Goal: Task Accomplishment & Management: Use online tool/utility

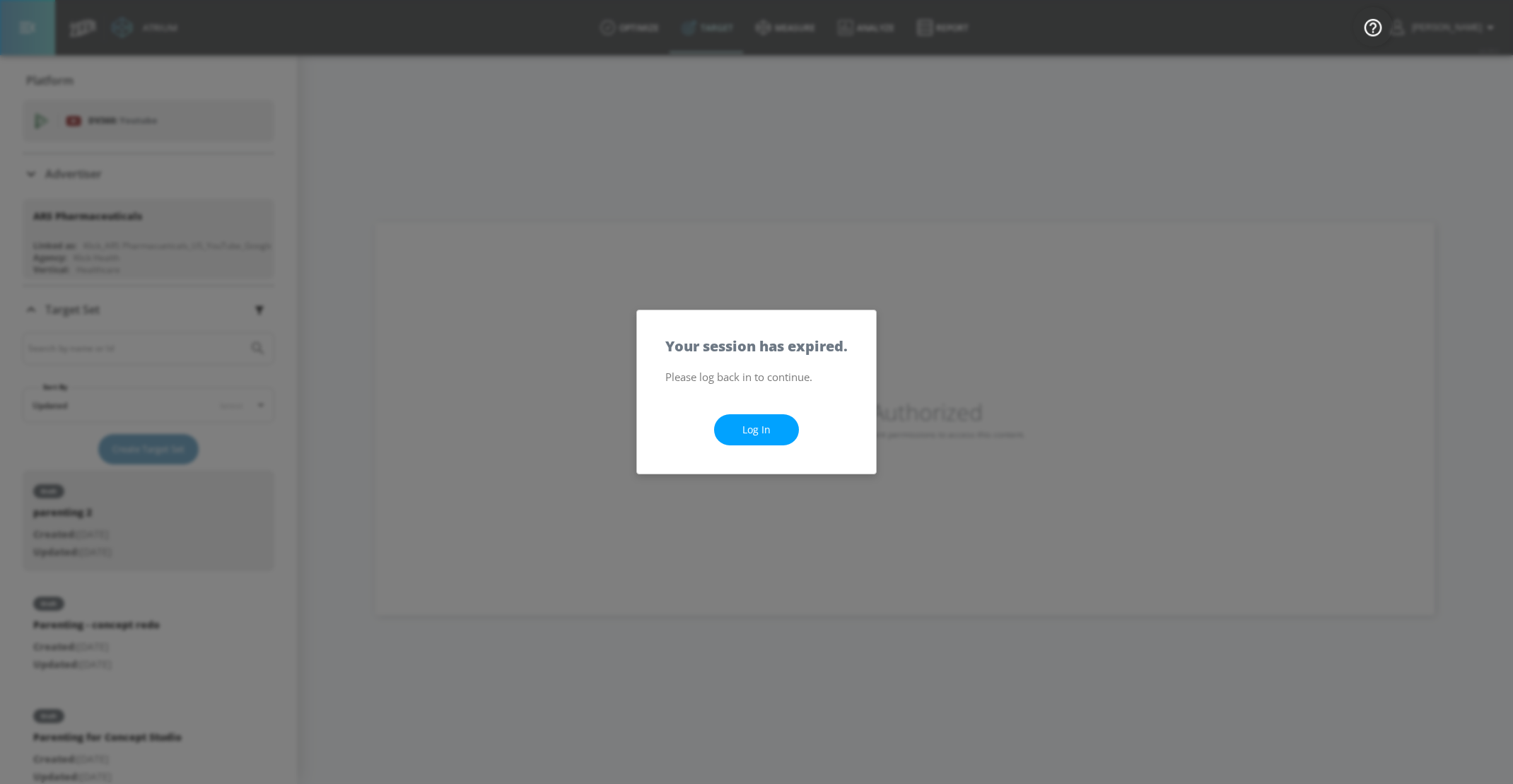
scroll to position [154, 0]
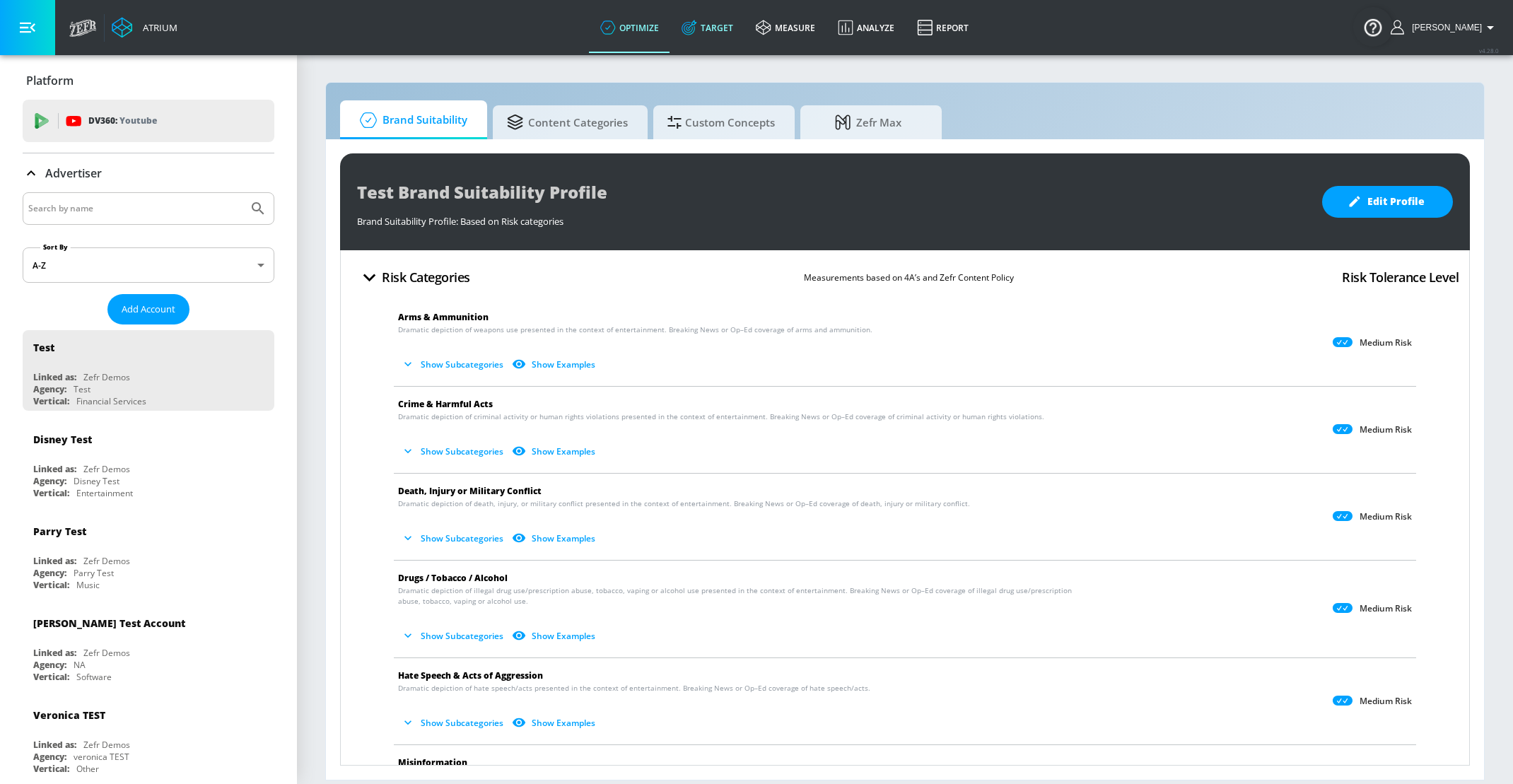
click at [730, 29] on link "Target" at bounding box center [707, 28] width 74 height 51
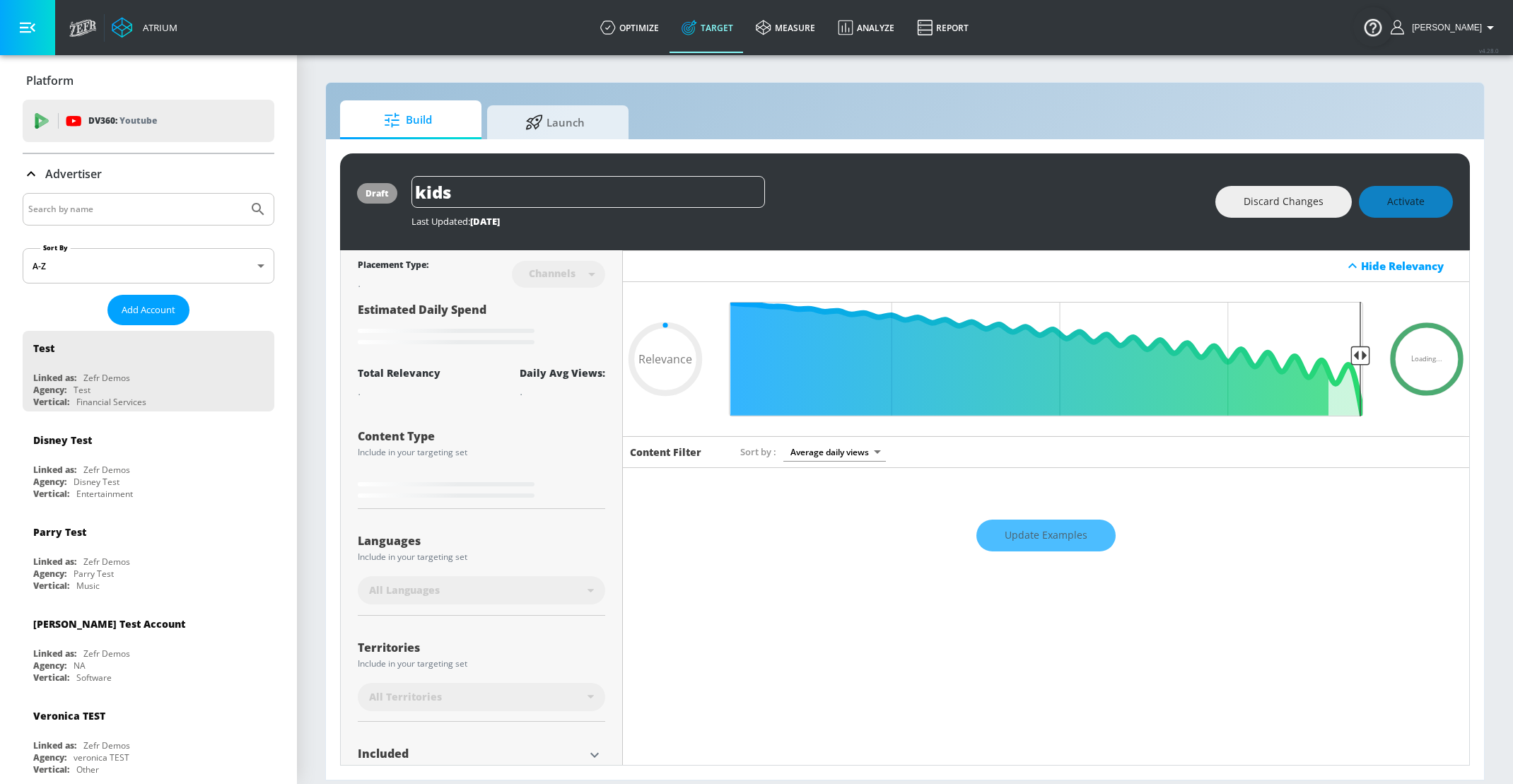
type input "0.05"
click at [197, 191] on div "Advertiser" at bounding box center [148, 174] width 252 height 40
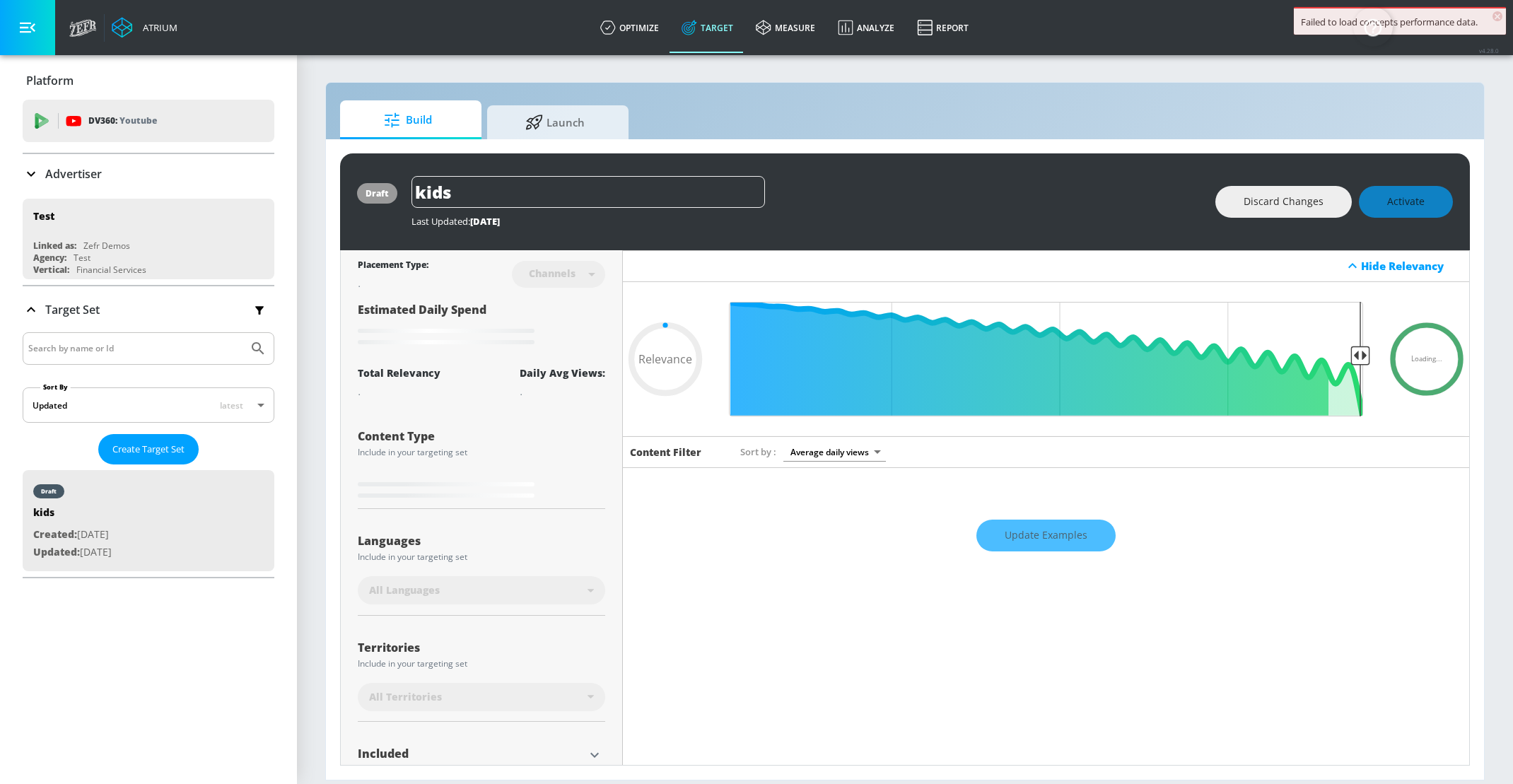
click at [197, 206] on input "Search by name" at bounding box center [136, 209] width 215 height 18
type input "ARD"
type input "0.59"
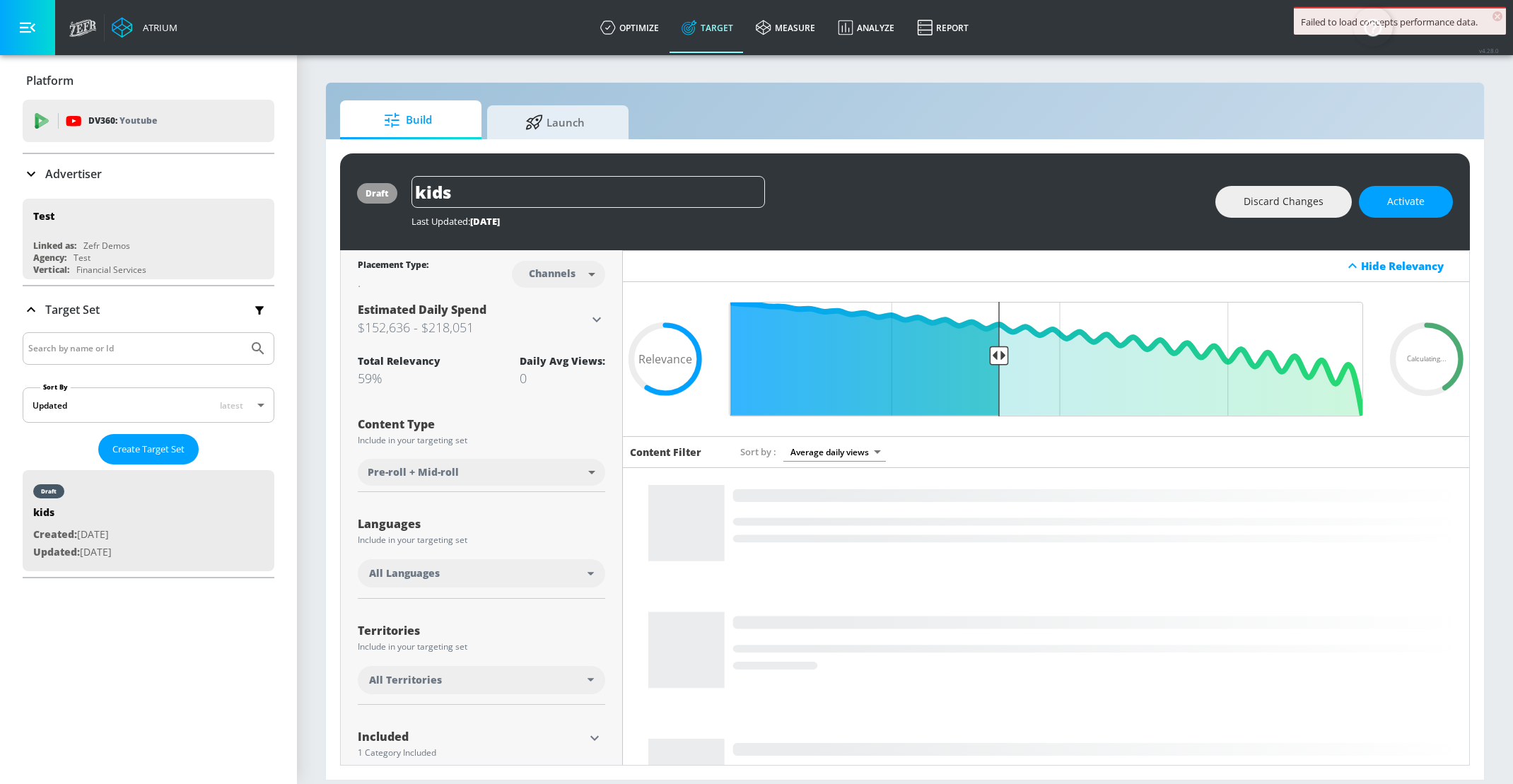
click at [168, 180] on div "Advertiser" at bounding box center [148, 174] width 252 height 17
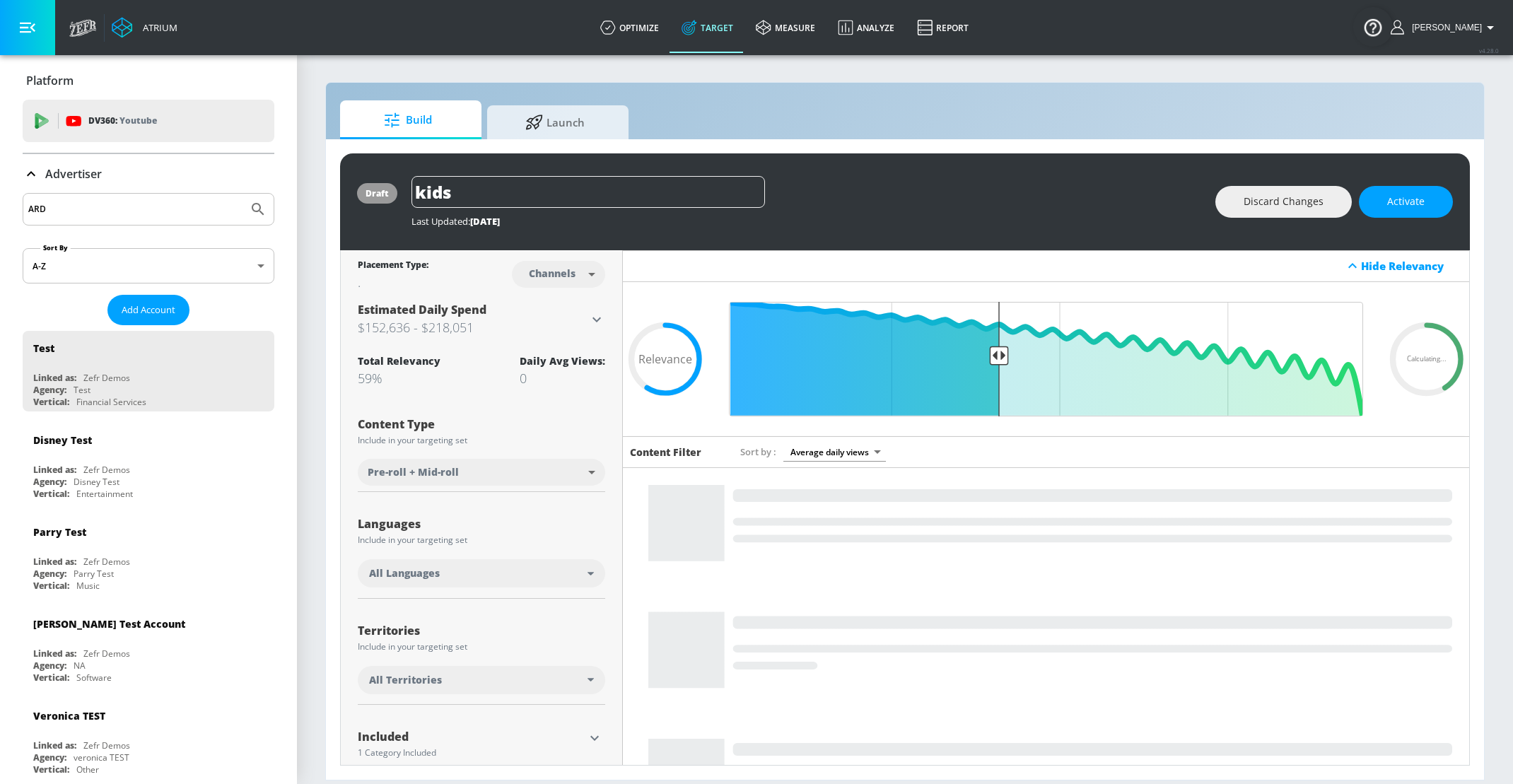
click at [132, 212] on input "ARD" at bounding box center [136, 209] width 215 height 18
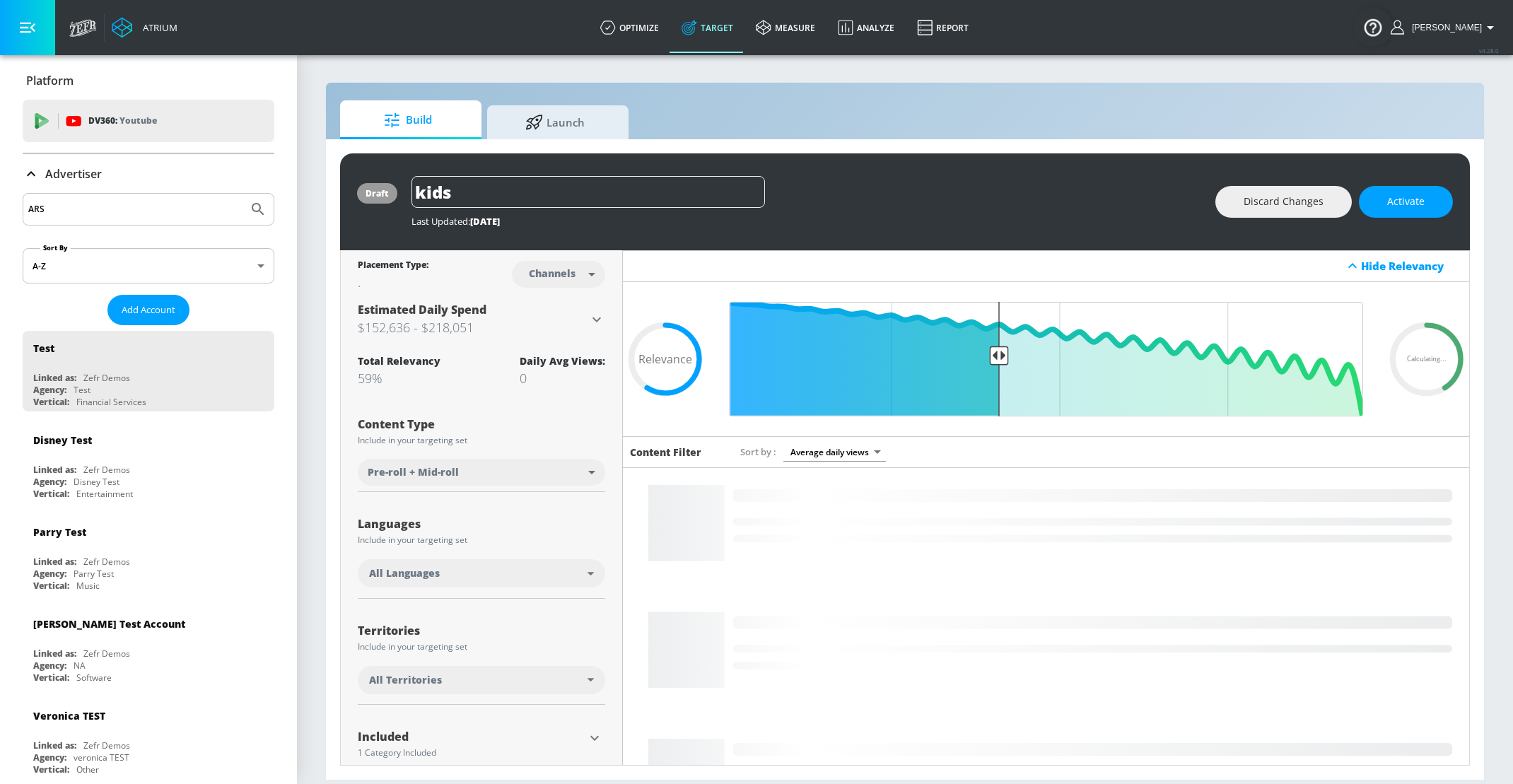
type input "ARS"
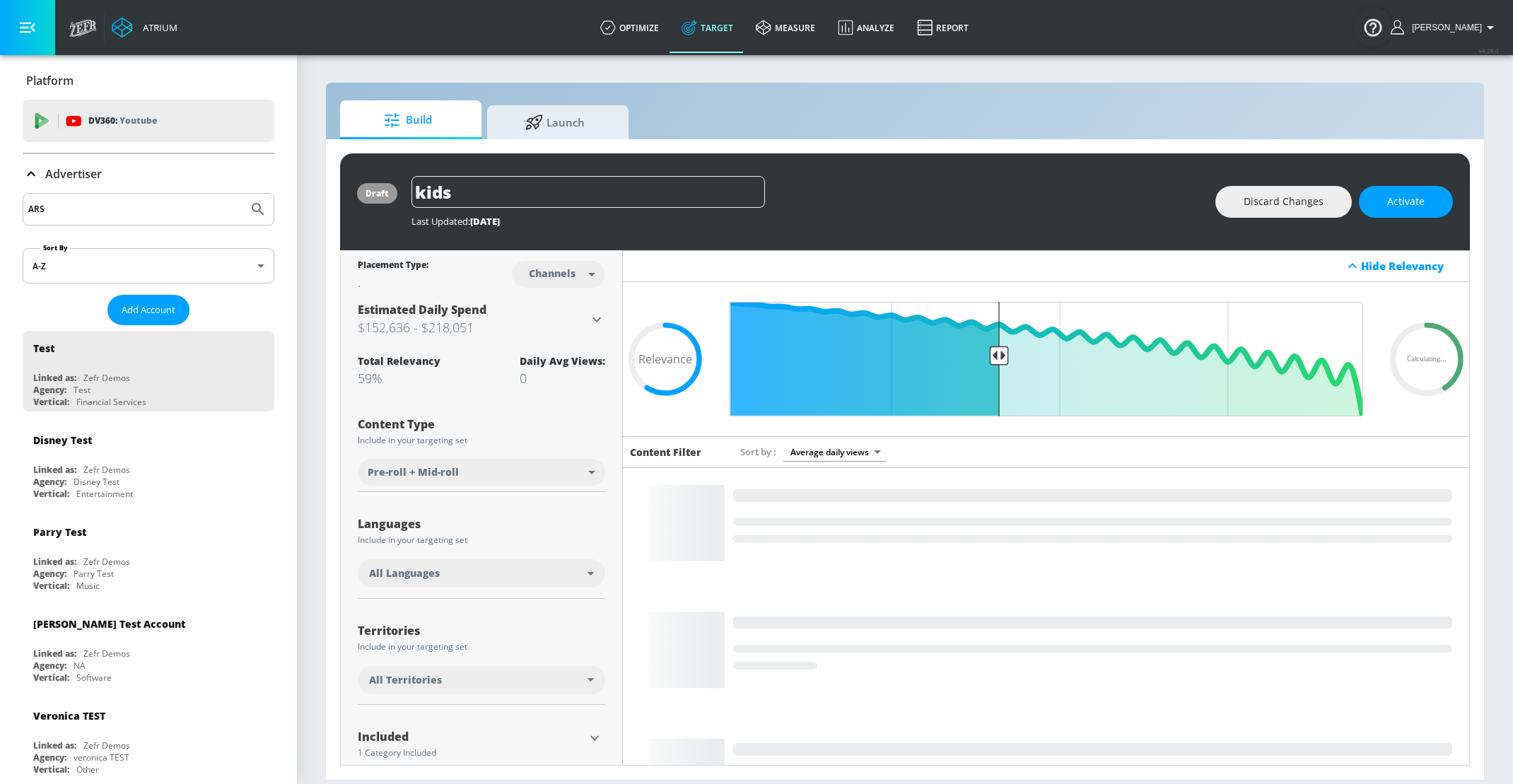
click at [242, 194] on button "Submit Search" at bounding box center [257, 209] width 31 height 31
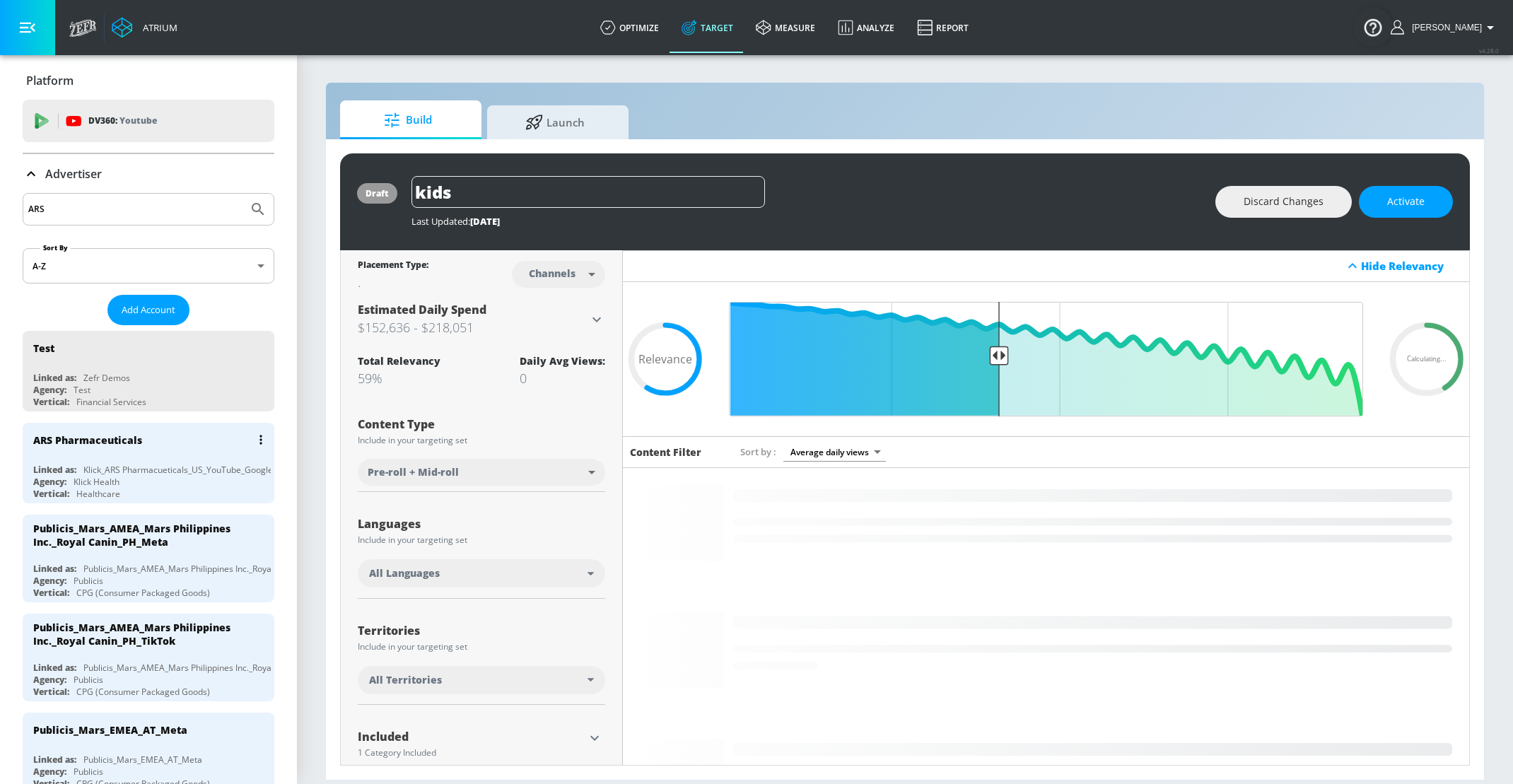
click at [126, 468] on div "Klick_ARS Pharmacueticals_US_YouTube_GoogleAds" at bounding box center [185, 470] width 204 height 12
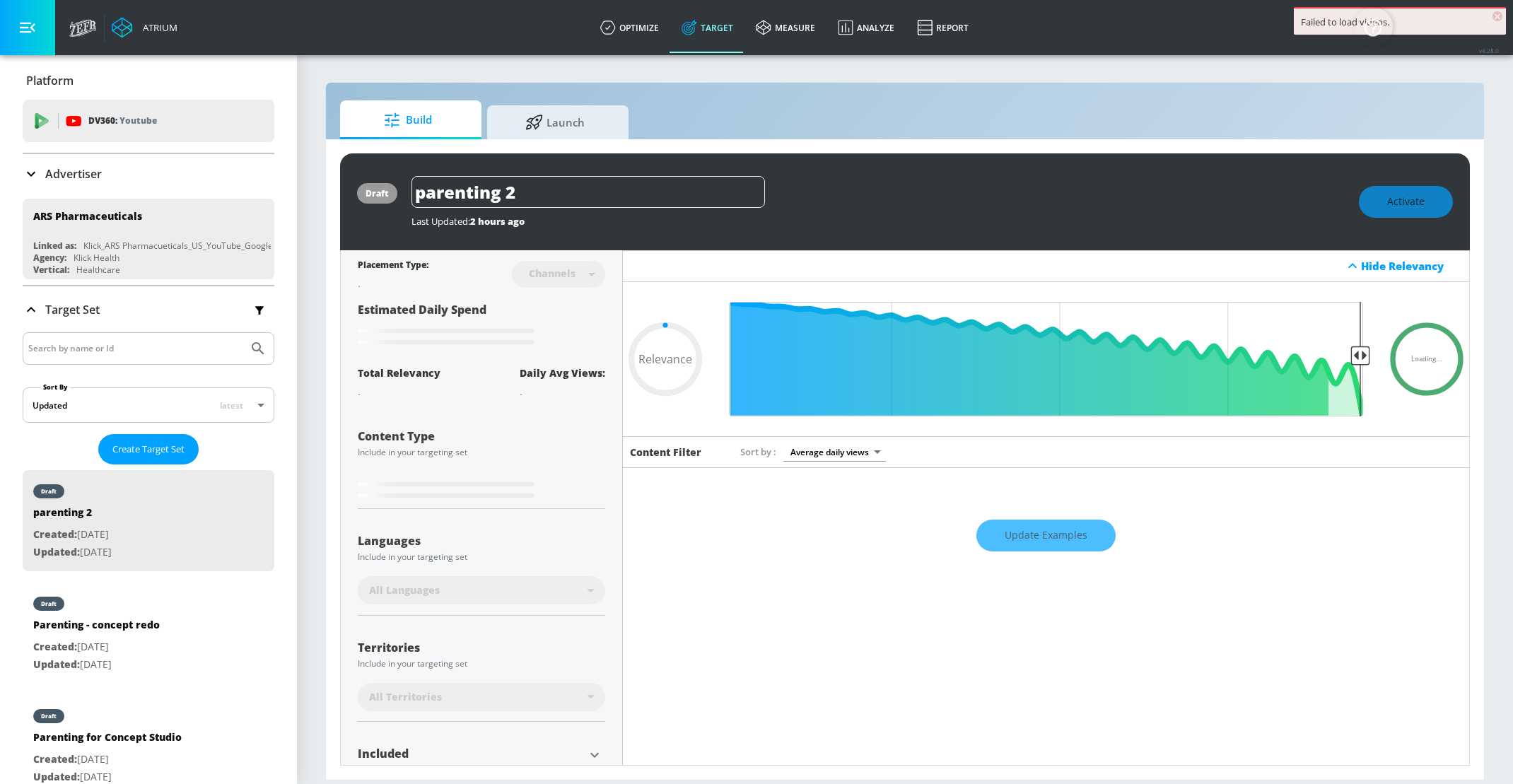
scroll to position [114, 0]
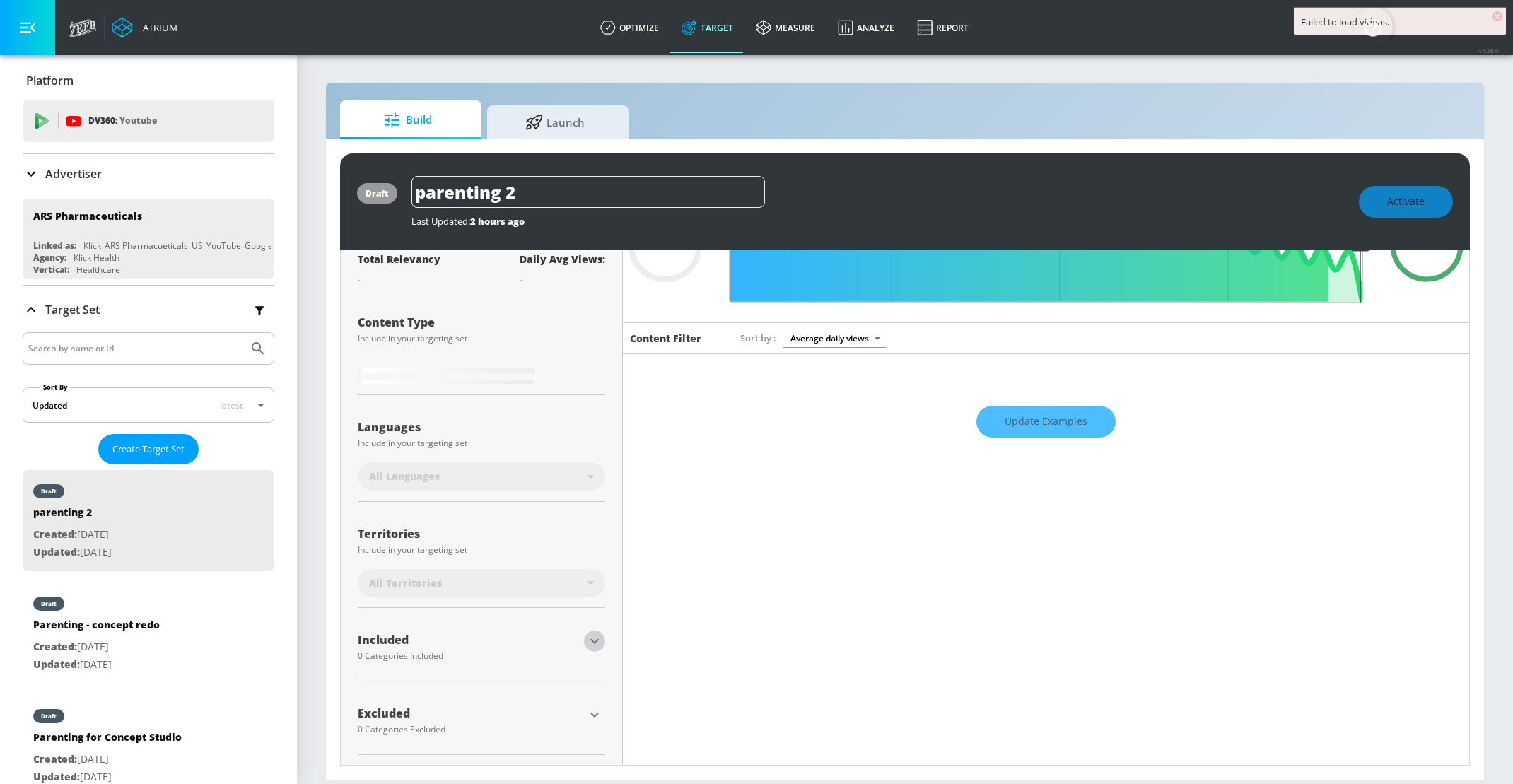
click at [591, 644] on icon "button" at bounding box center [594, 642] width 17 height 17
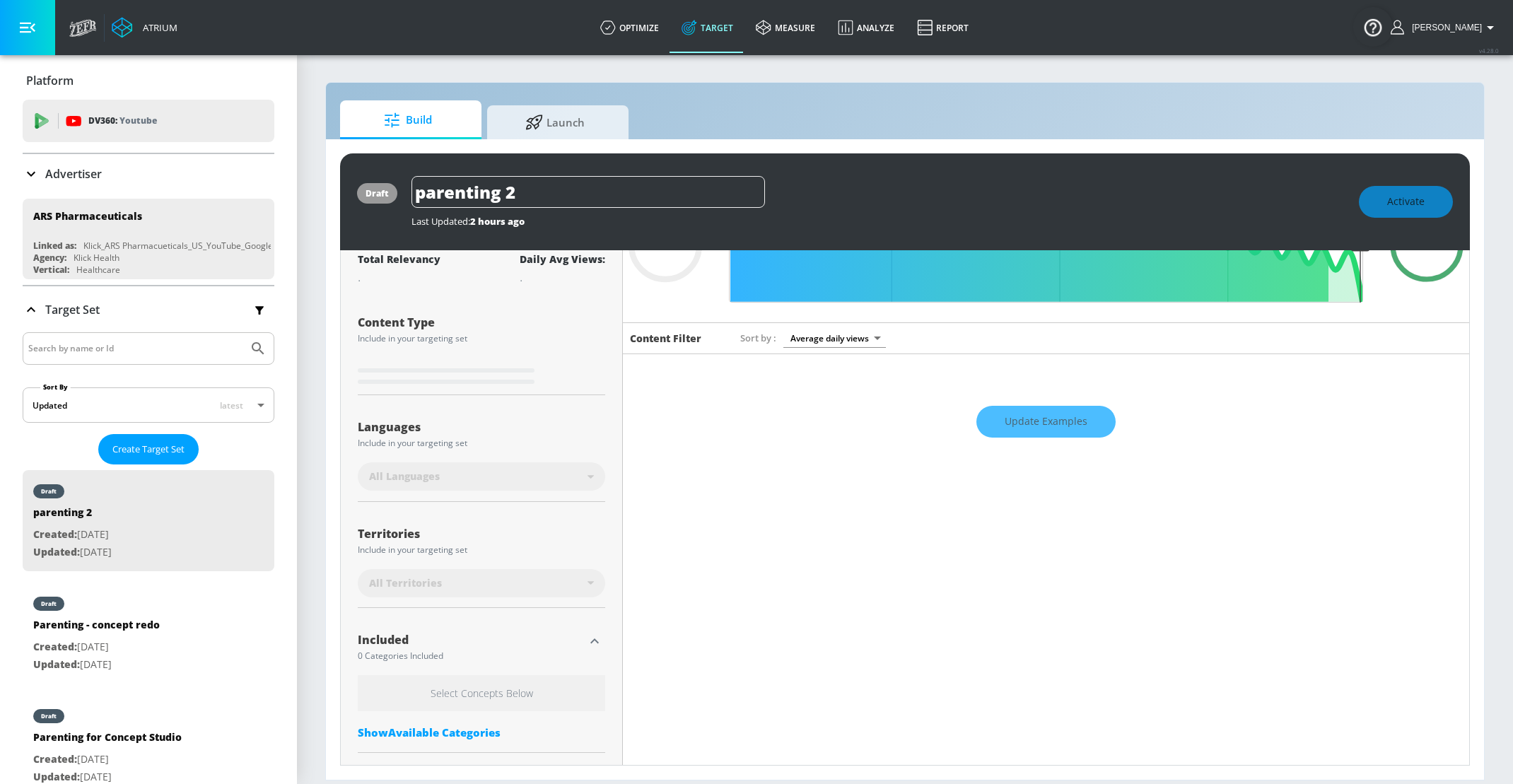
scroll to position [186, 0]
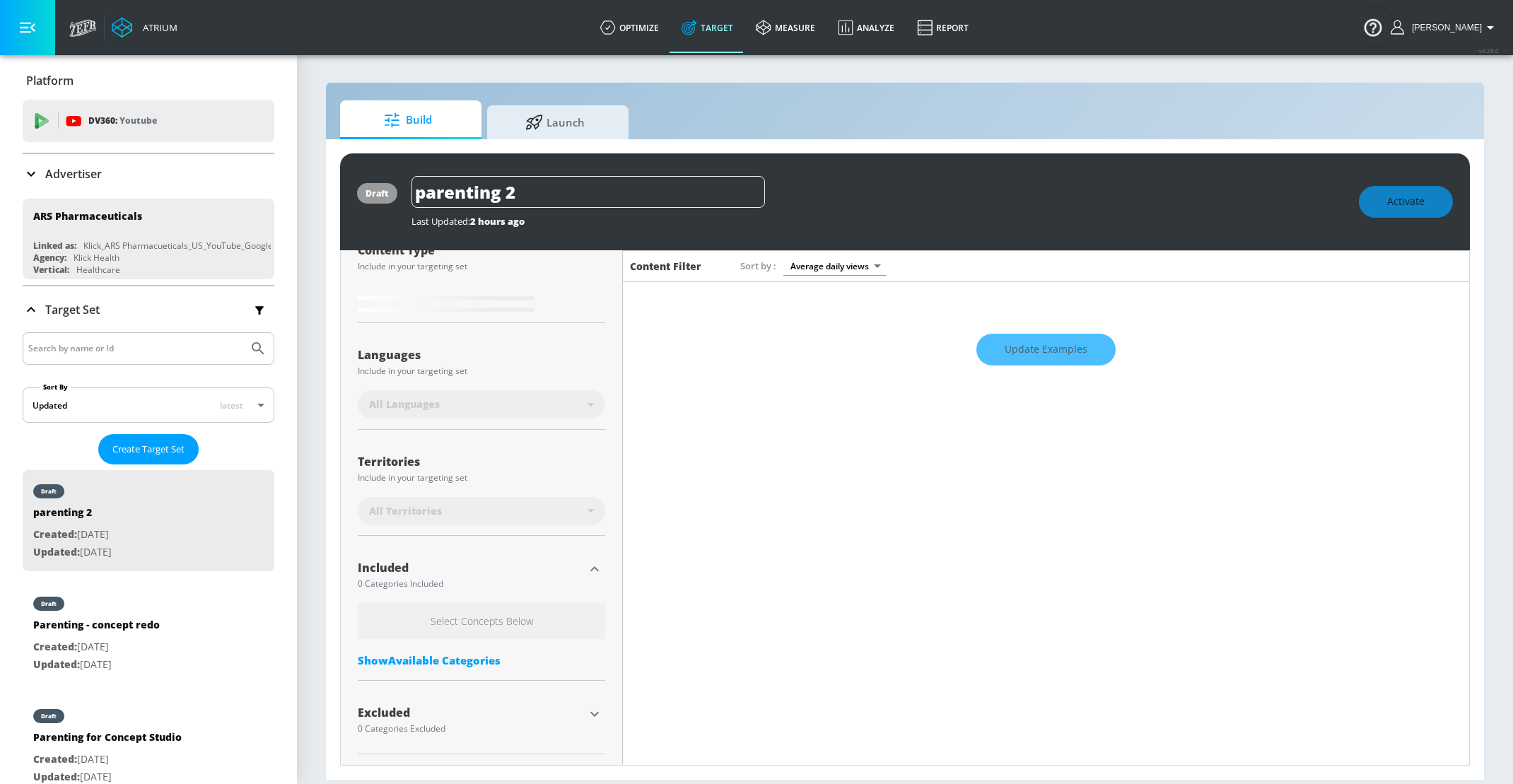
type input "0.7"
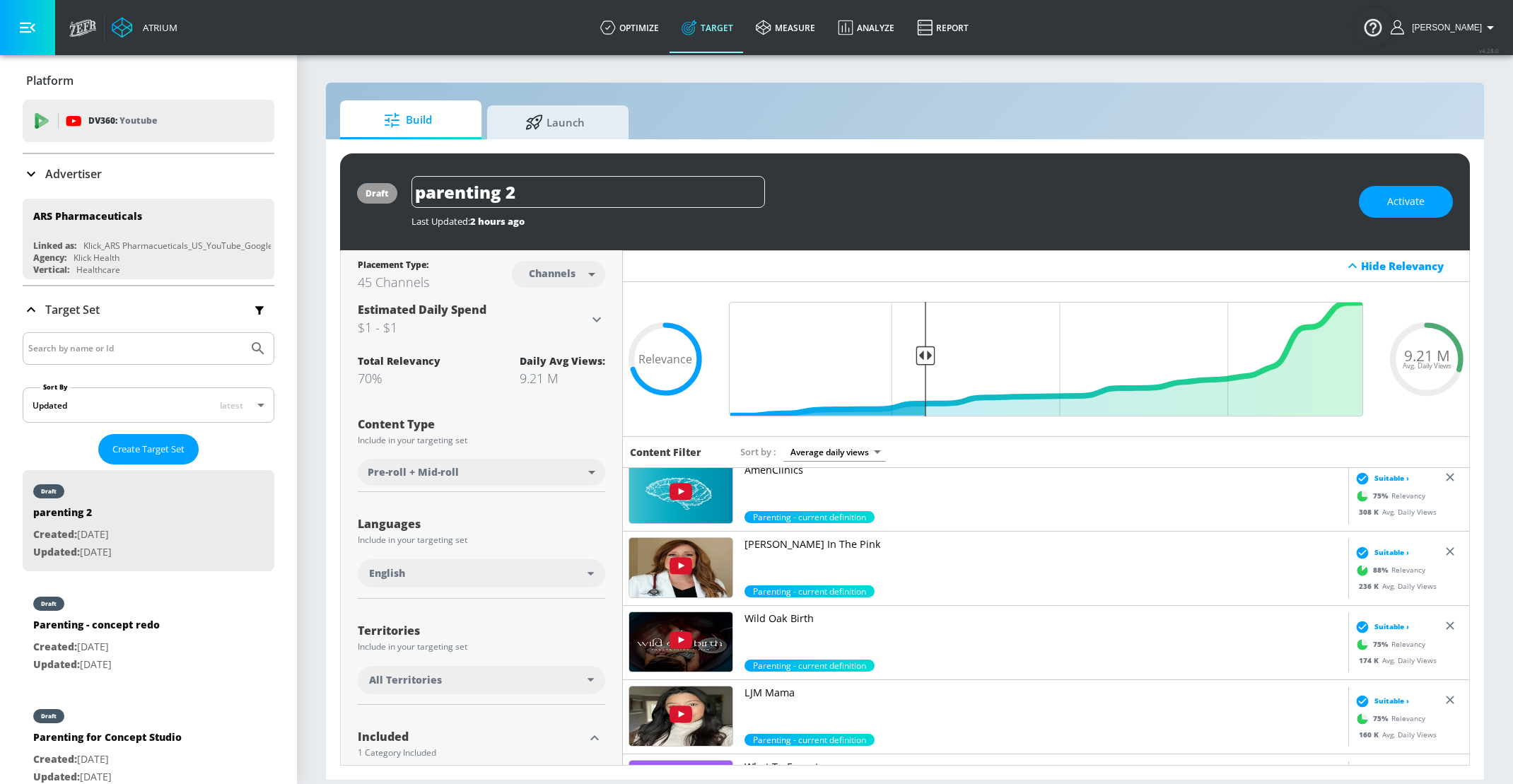
scroll to position [338, 0]
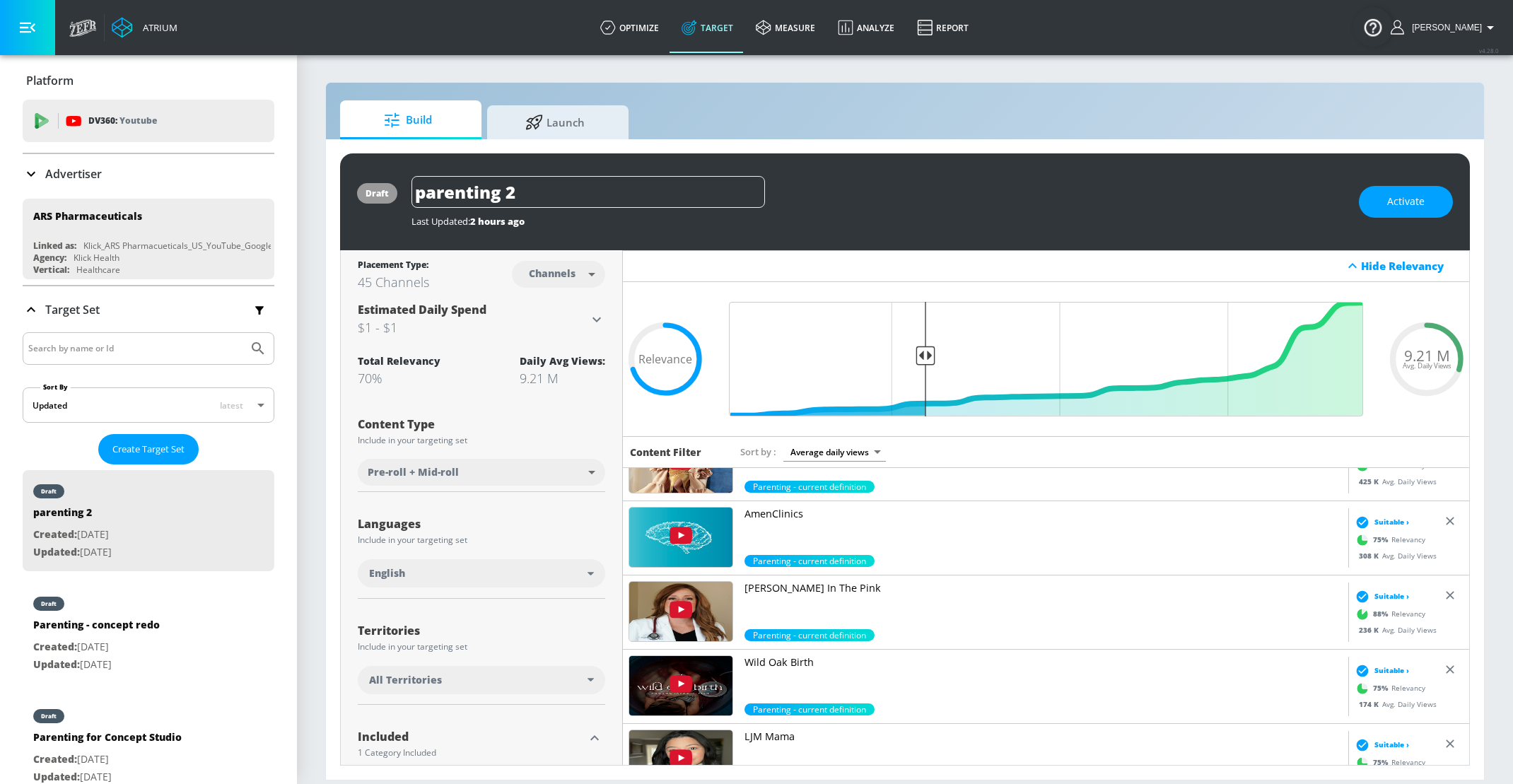
click at [770, 509] on p "AmenClinics" at bounding box center [1043, 513] width 598 height 14
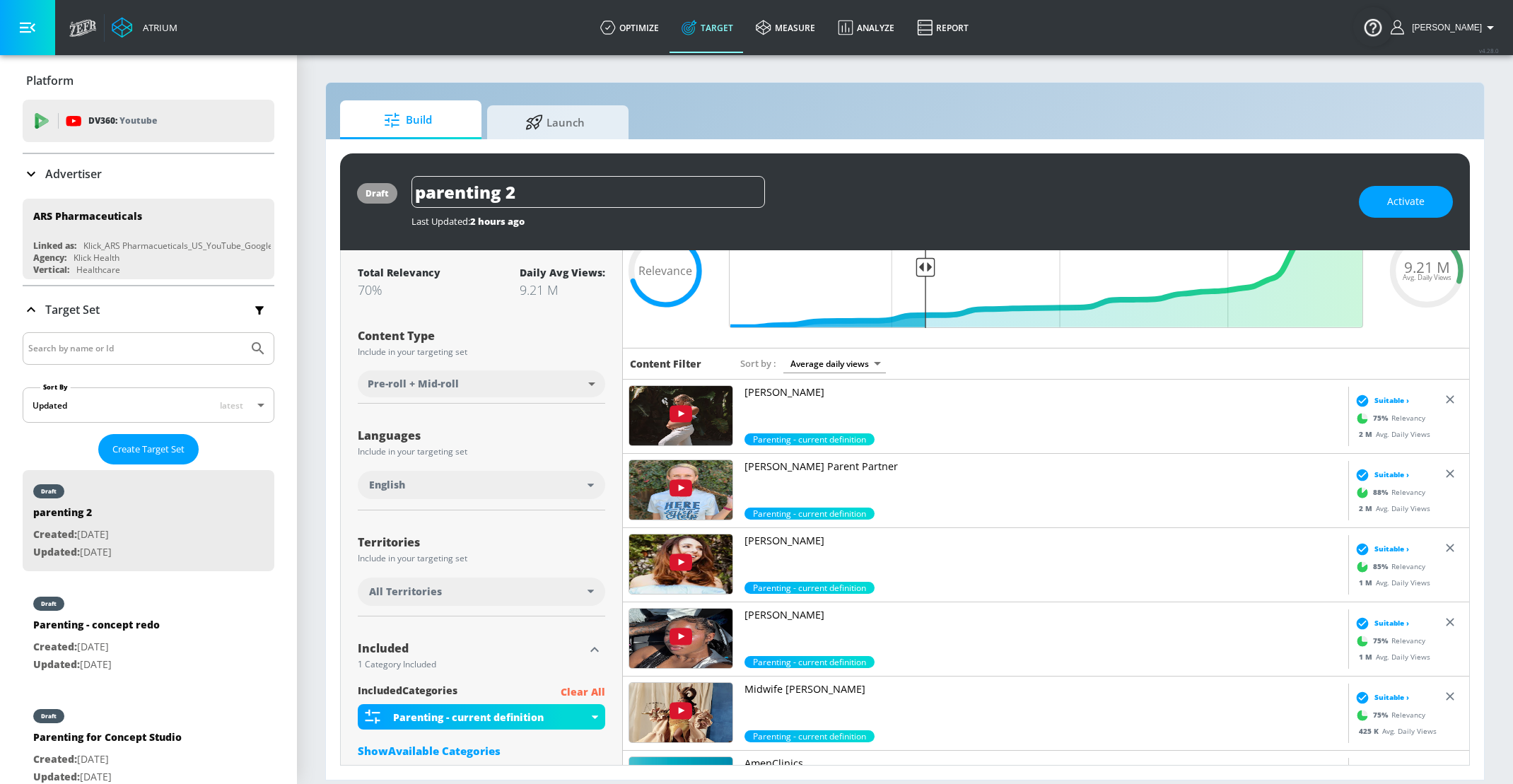
scroll to position [61, 0]
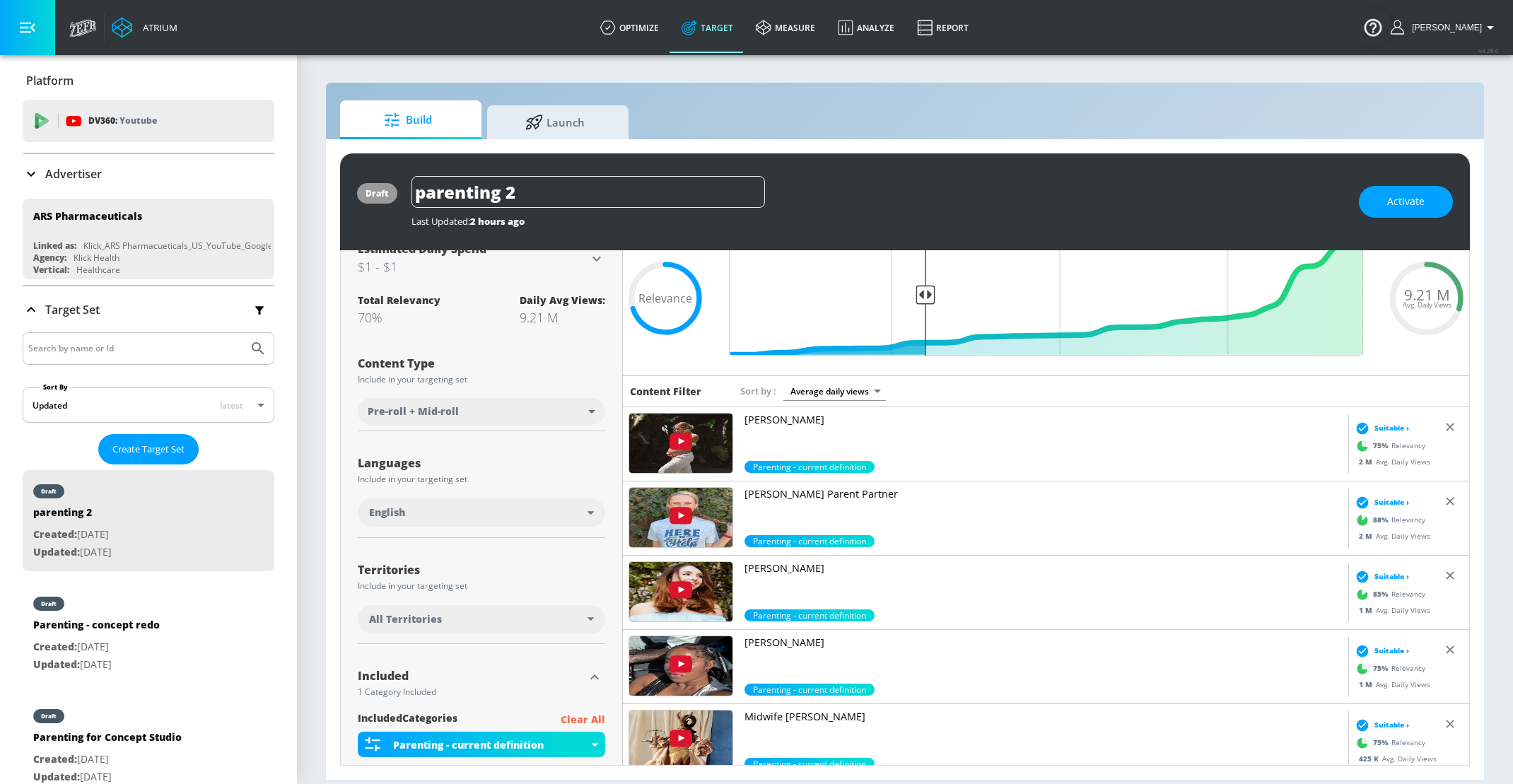
click at [777, 642] on p "[PERSON_NAME]" at bounding box center [1043, 643] width 598 height 14
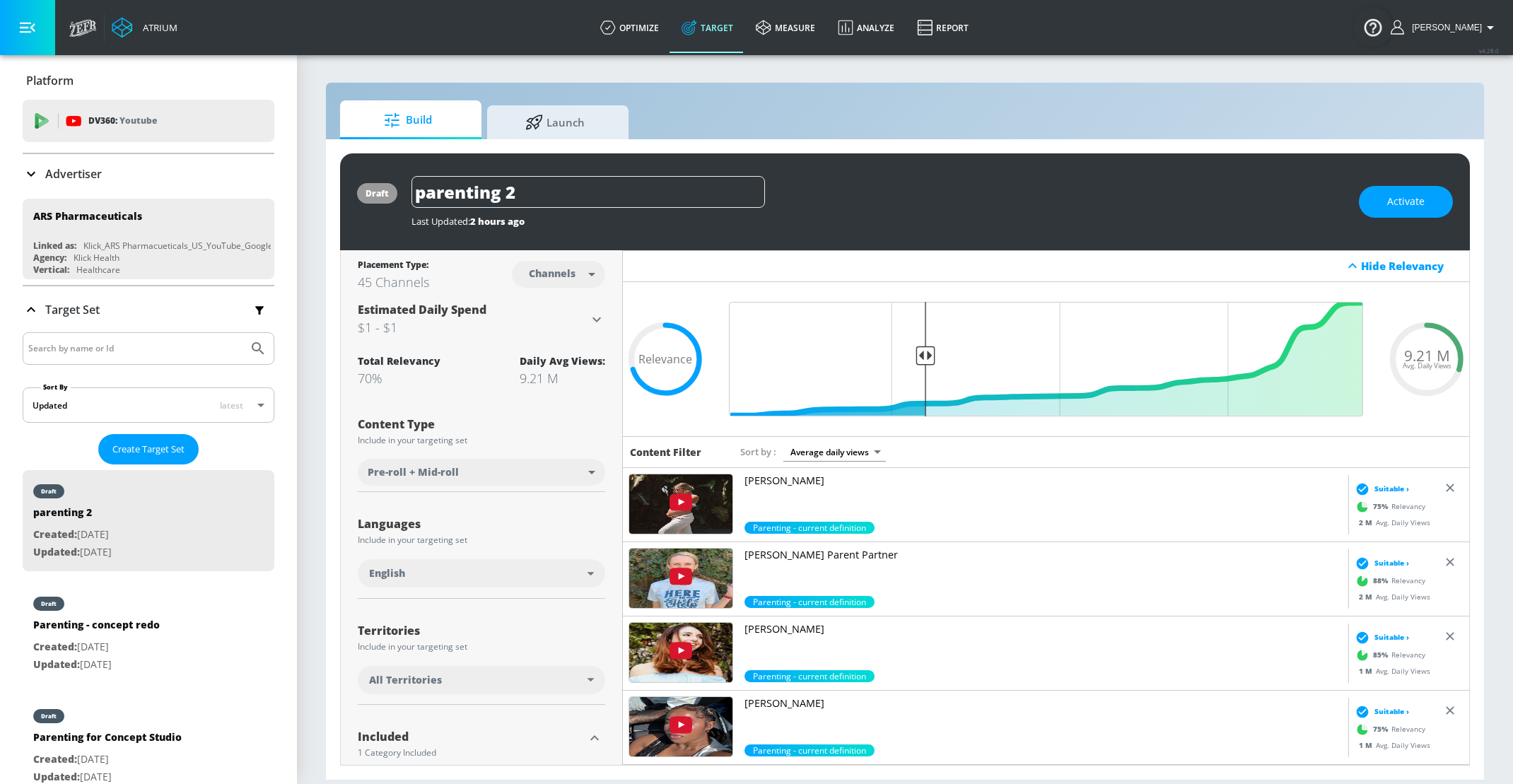
click at [769, 476] on p "[PERSON_NAME]" at bounding box center [1043, 480] width 598 height 14
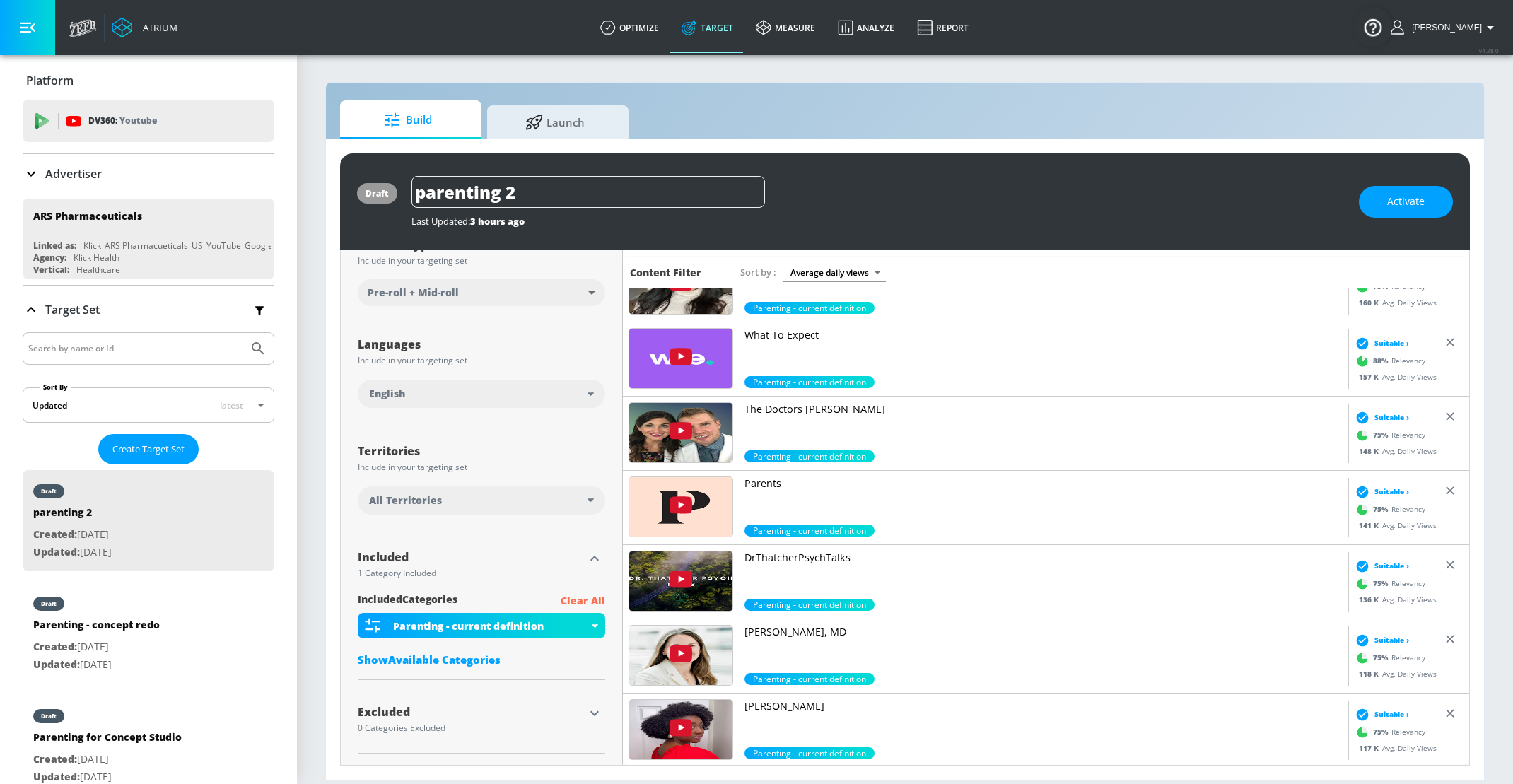
scroll to position [721, 0]
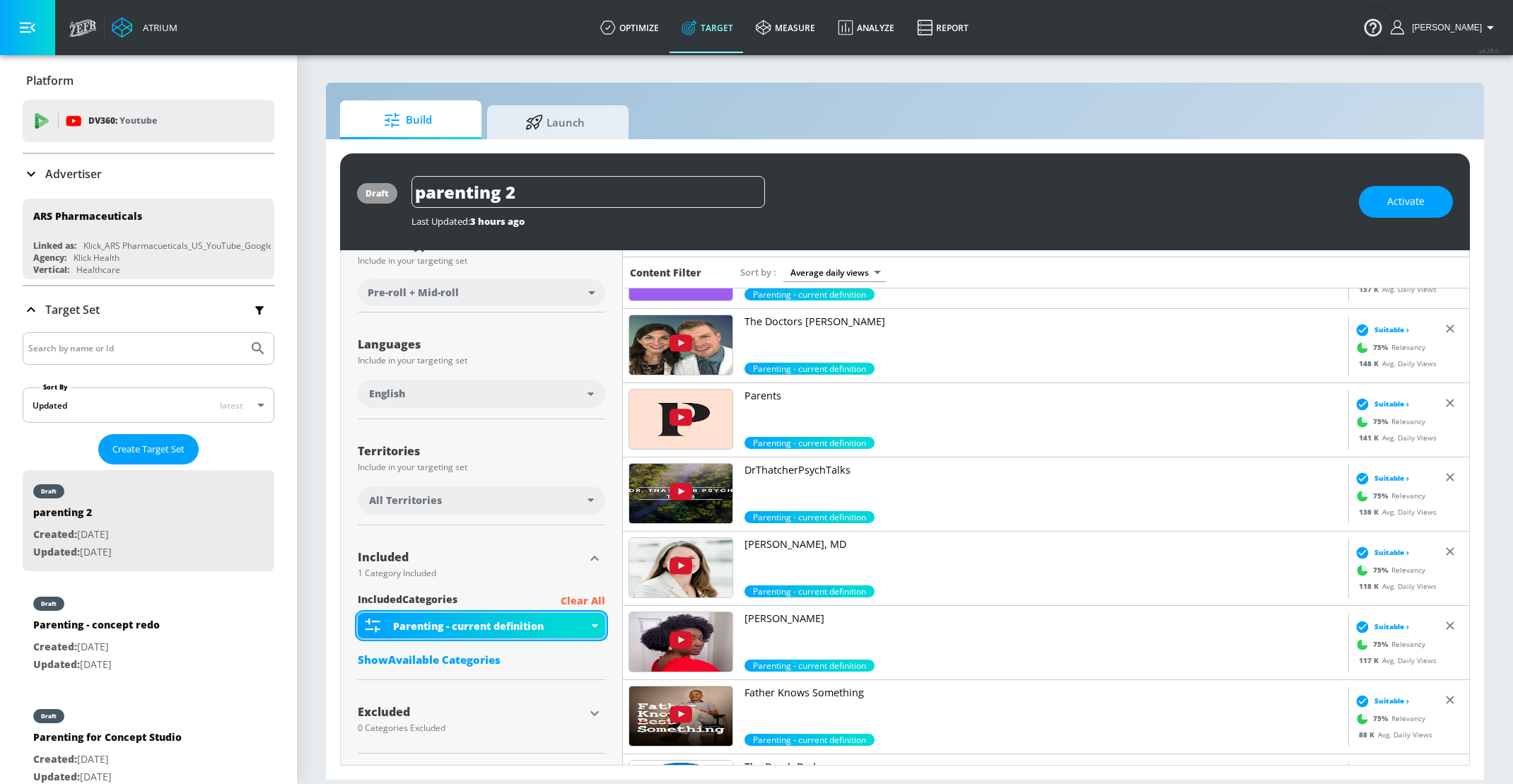
click at [589, 619] on div "Parenting - current definition" at bounding box center [481, 625] width 248 height 26
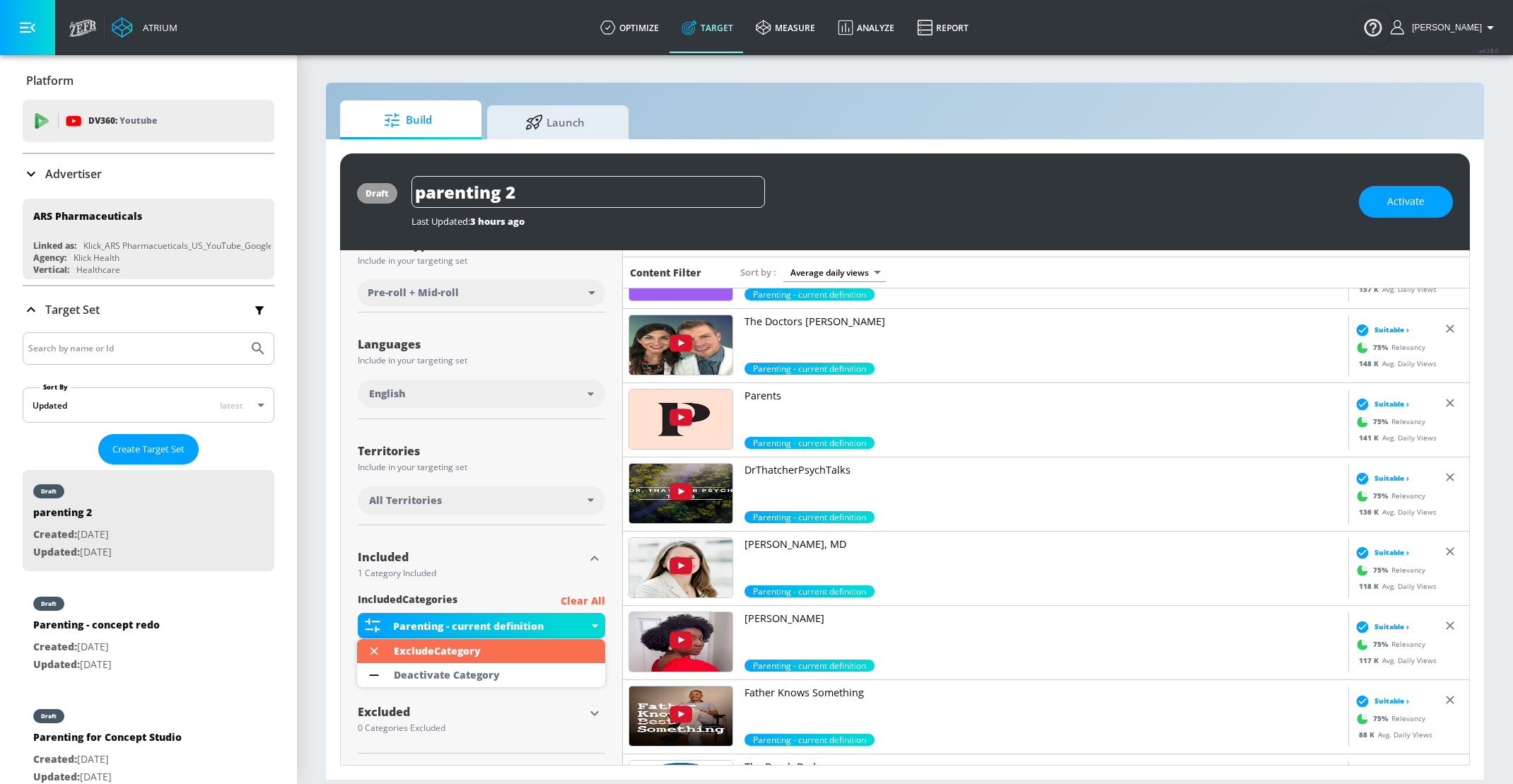
click at [516, 564] on div at bounding box center [756, 392] width 1513 height 784
click at [424, 654] on div "Show Available Categories" at bounding box center [481, 659] width 248 height 14
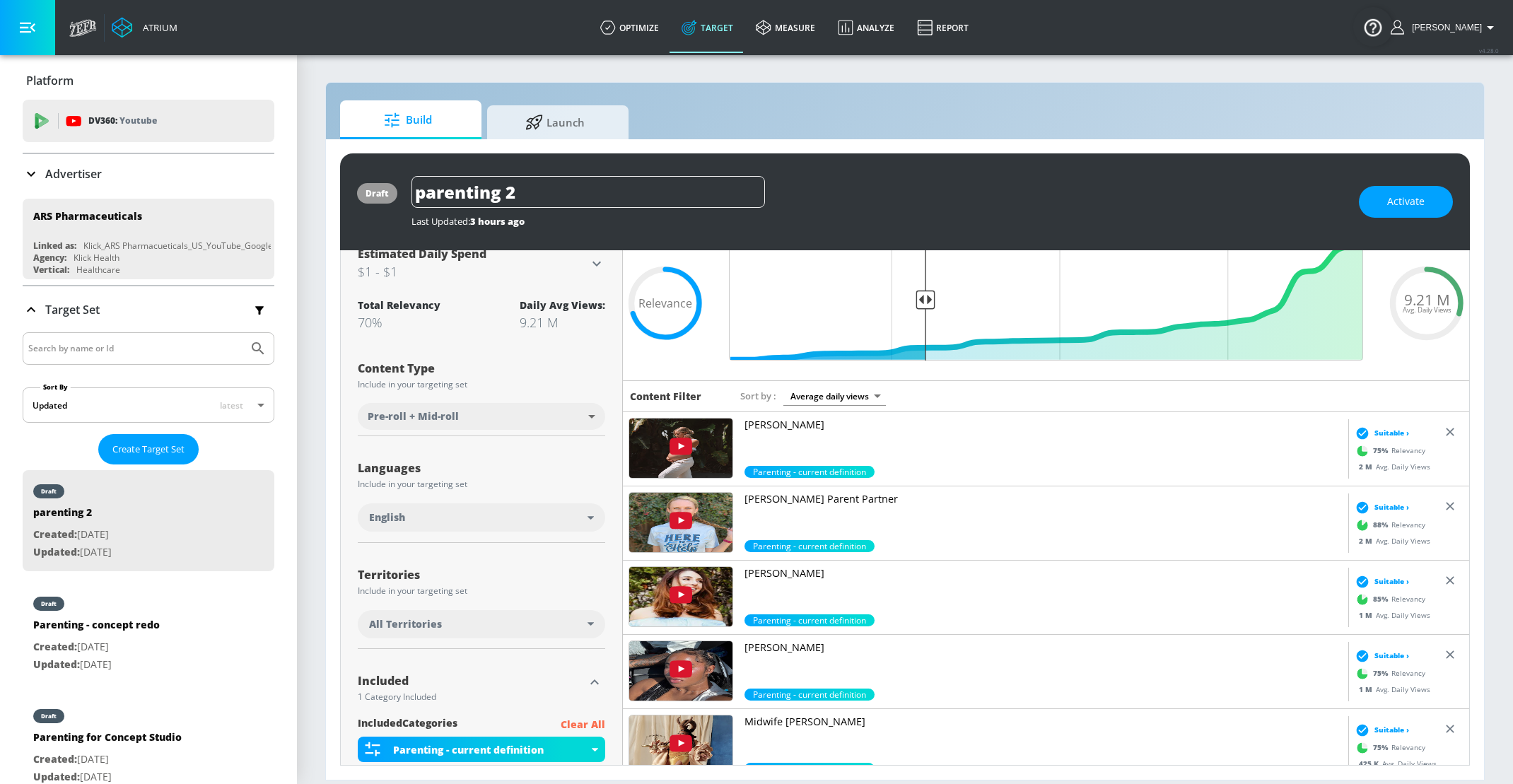
scroll to position [0, 0]
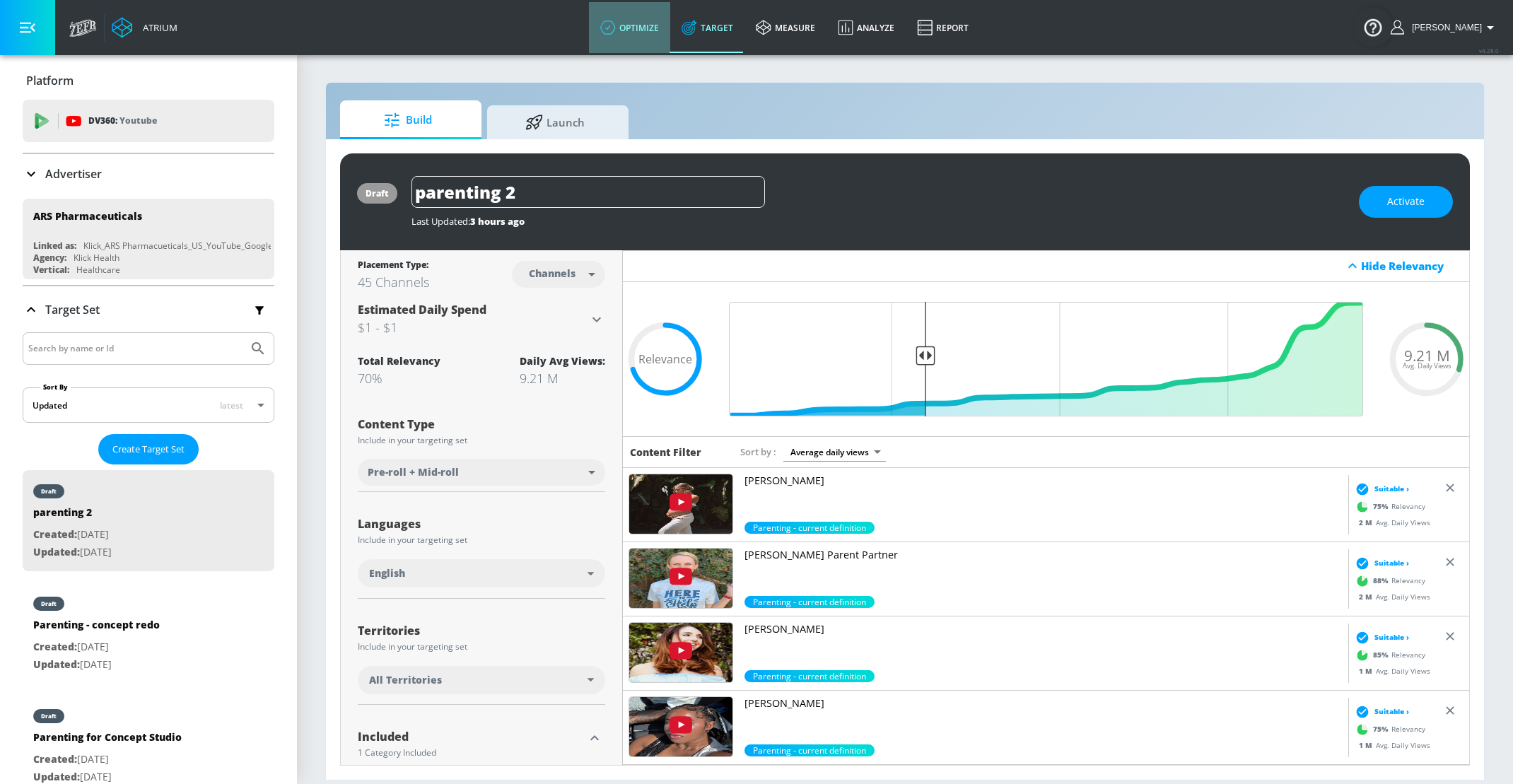
click at [663, 36] on link "optimize" at bounding box center [629, 28] width 82 height 51
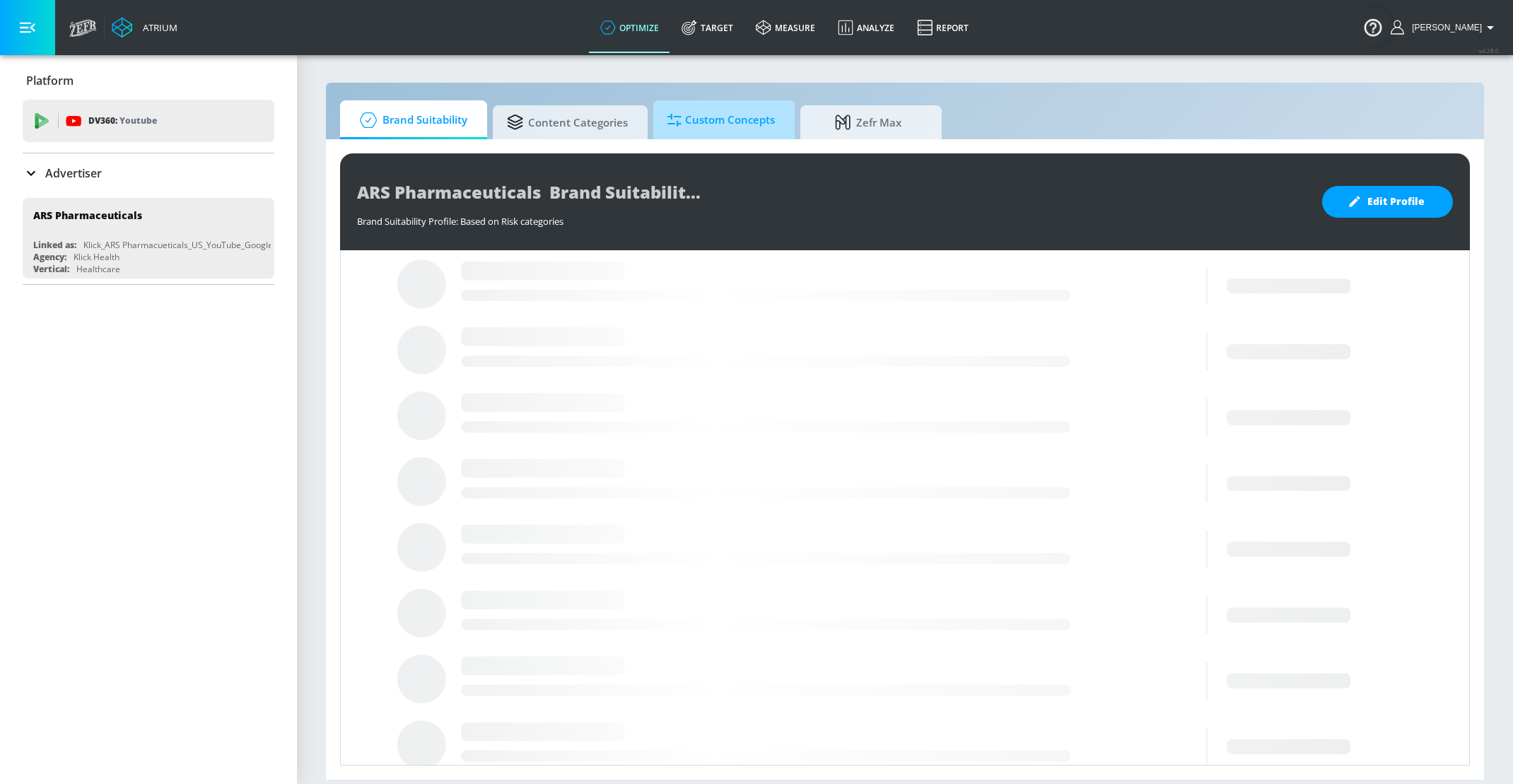
click at [701, 112] on span "Custom Concepts" at bounding box center [720, 121] width 107 height 34
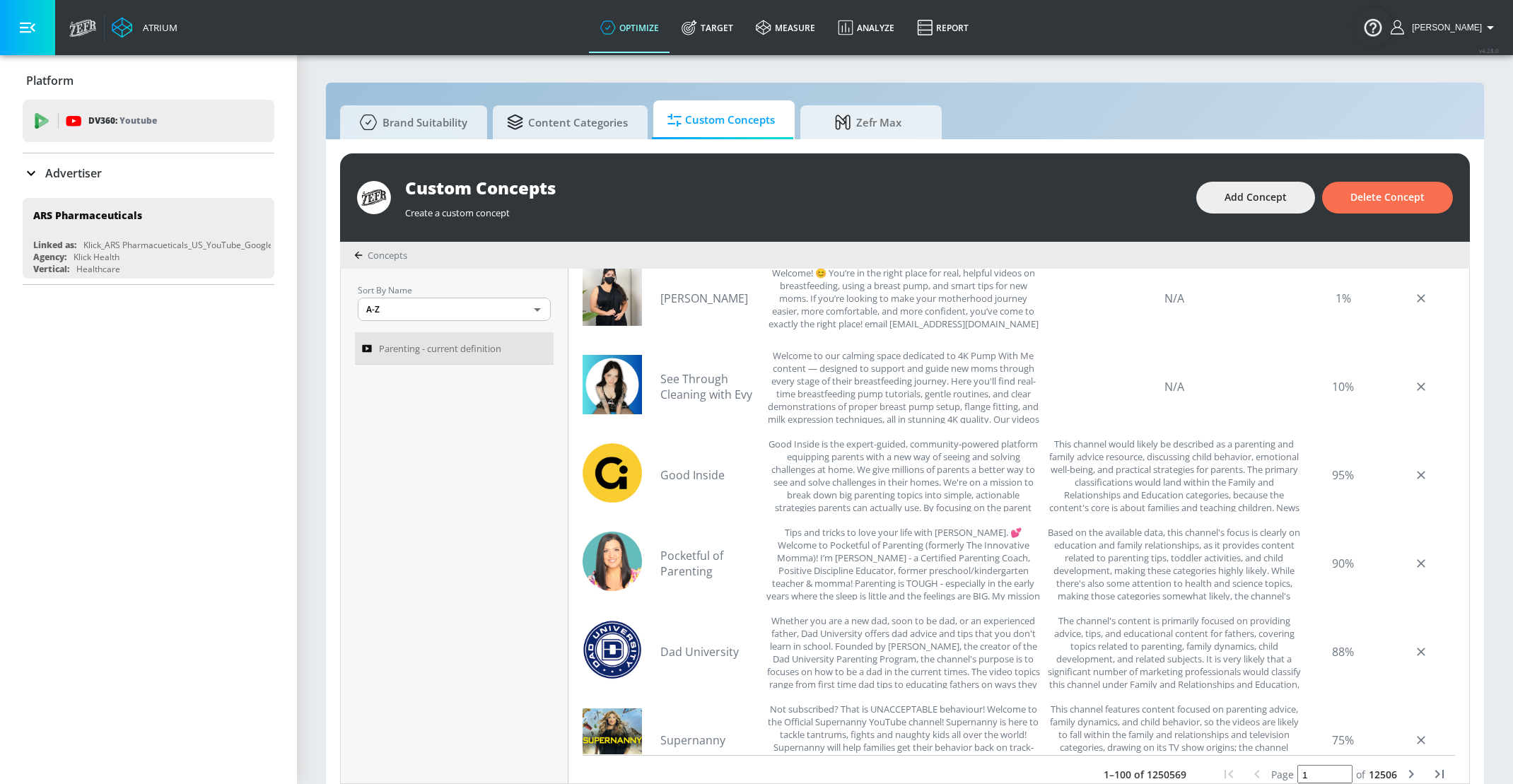
scroll to position [459, 0]
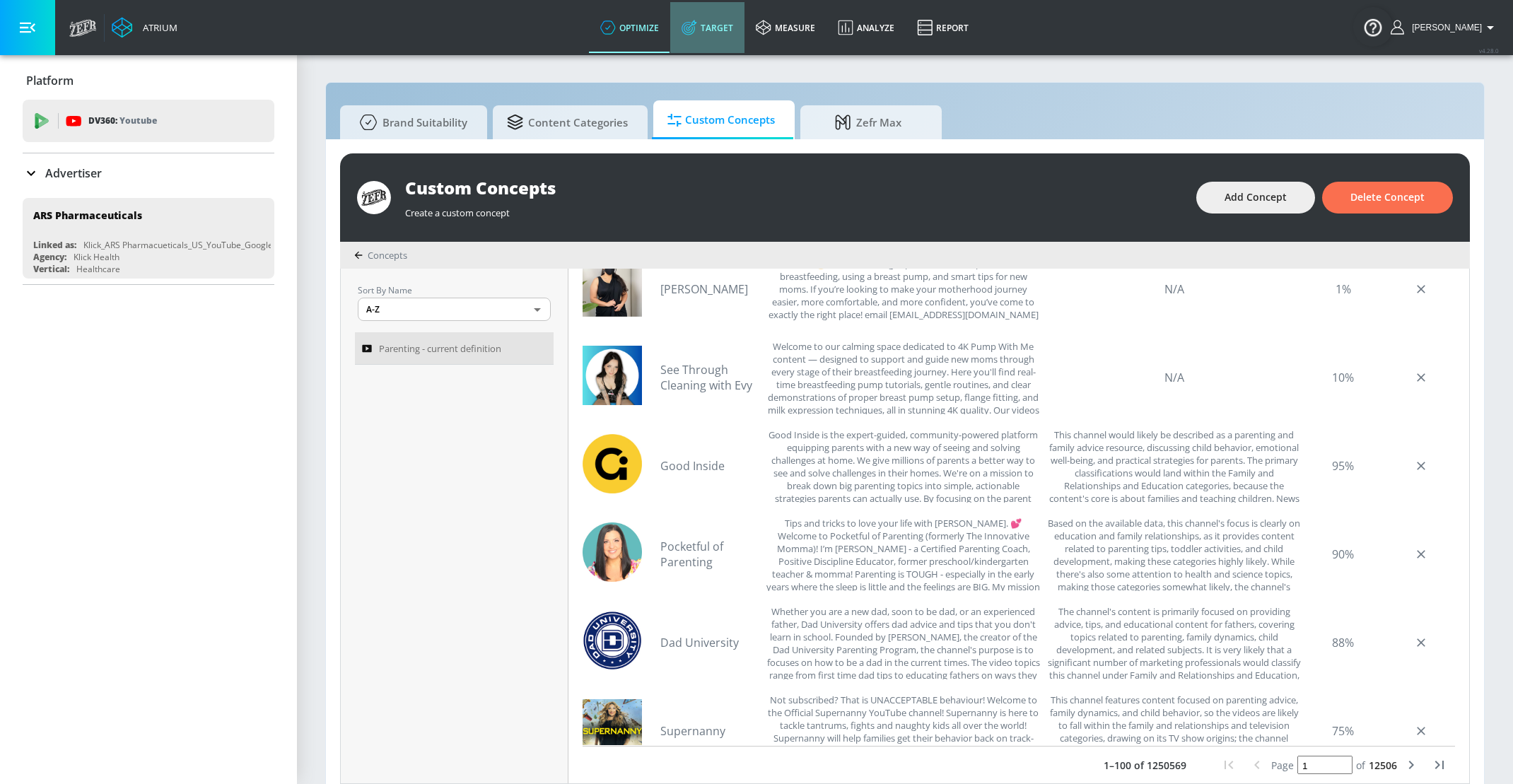
click at [715, 34] on link "Target" at bounding box center [707, 28] width 74 height 51
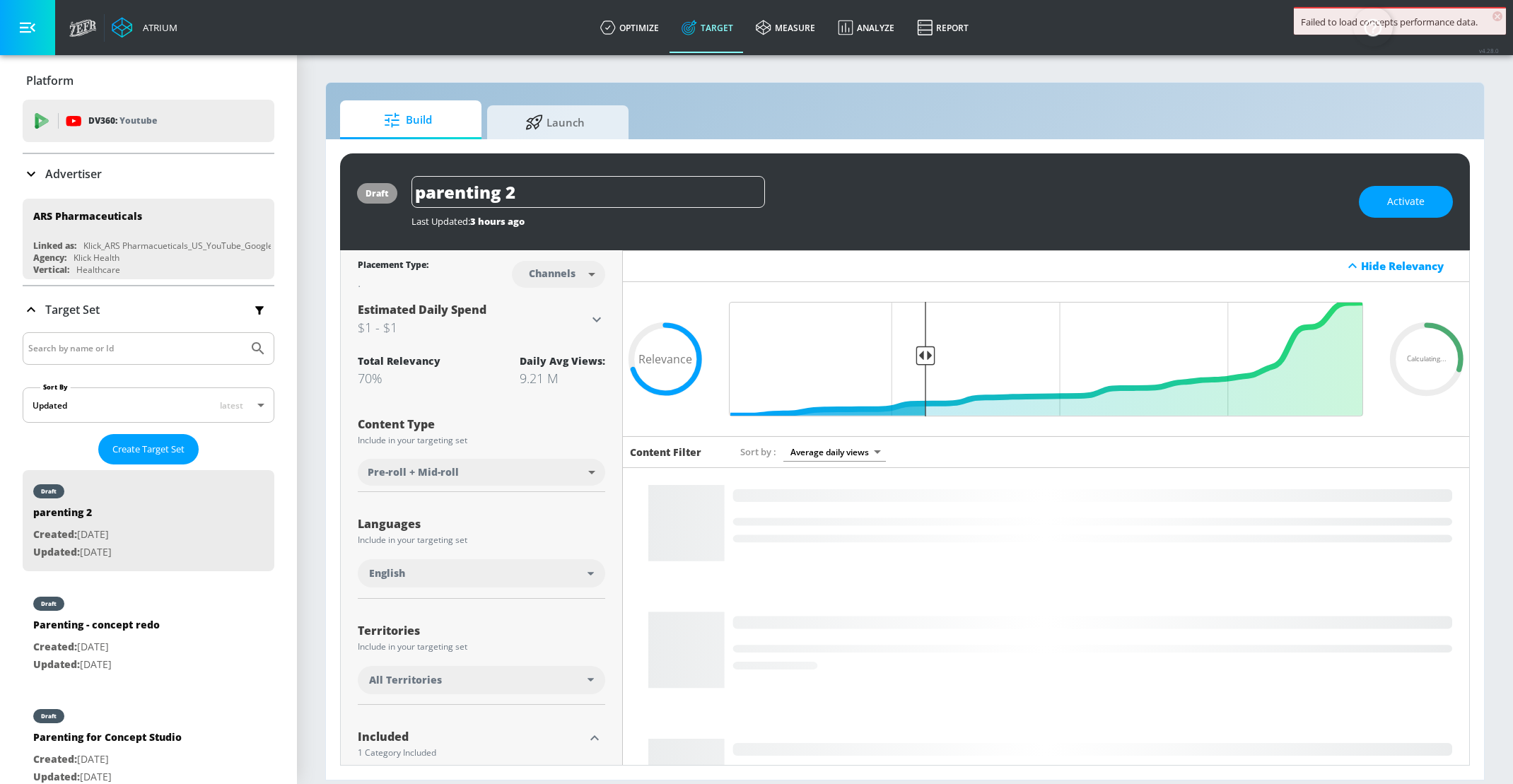
scroll to position [226, 0]
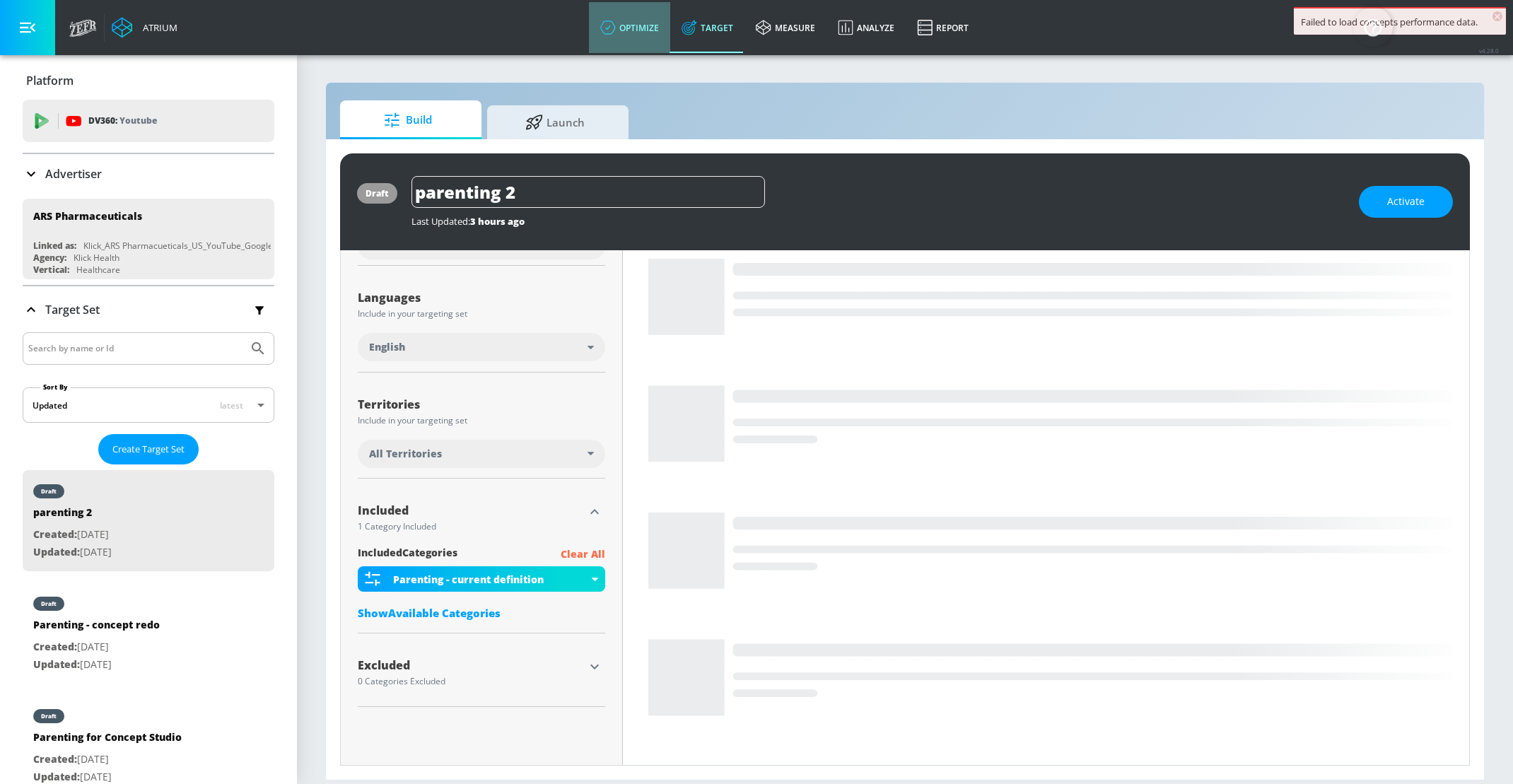
click at [646, 27] on link "optimize" at bounding box center [629, 28] width 82 height 51
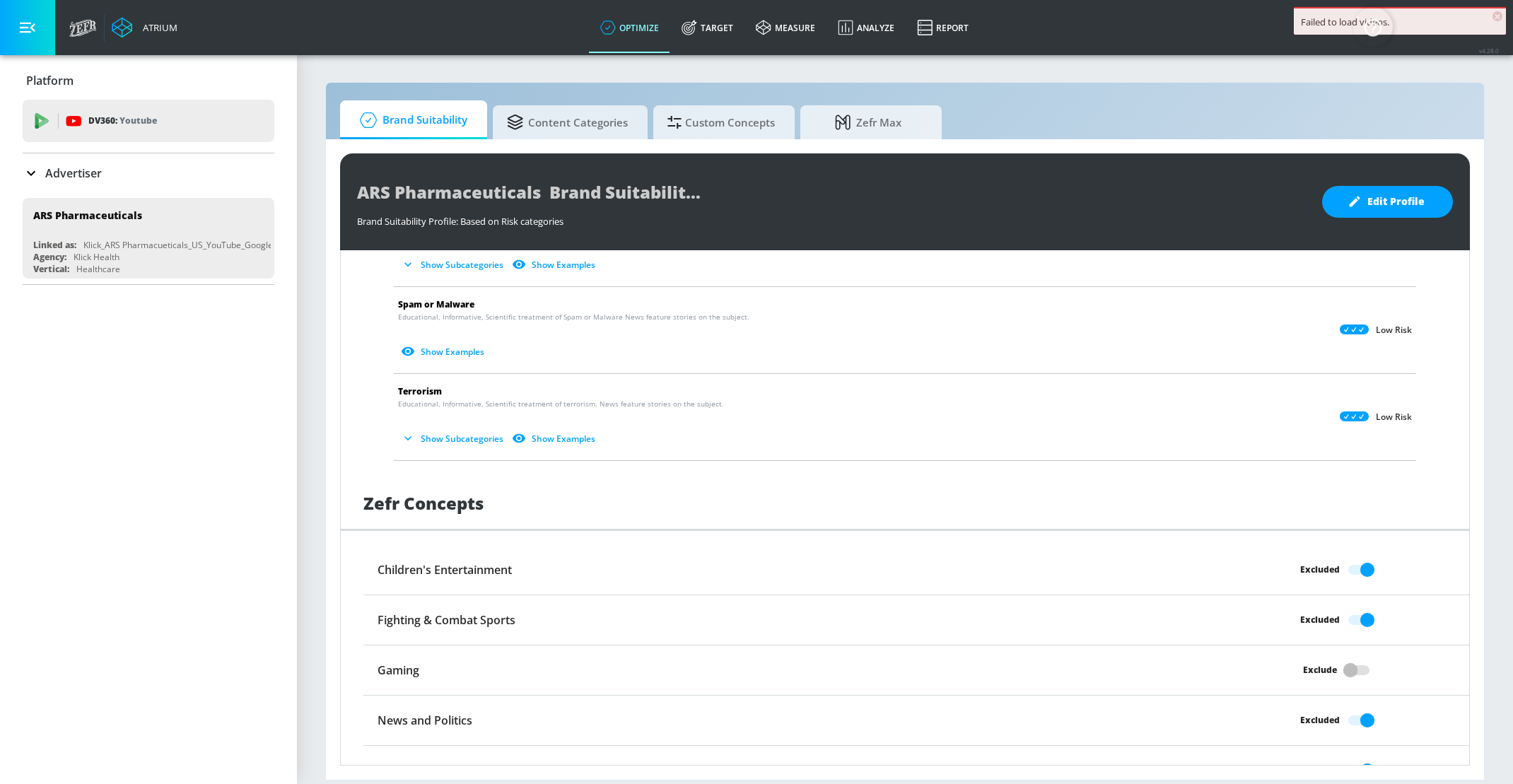
scroll to position [957, 0]
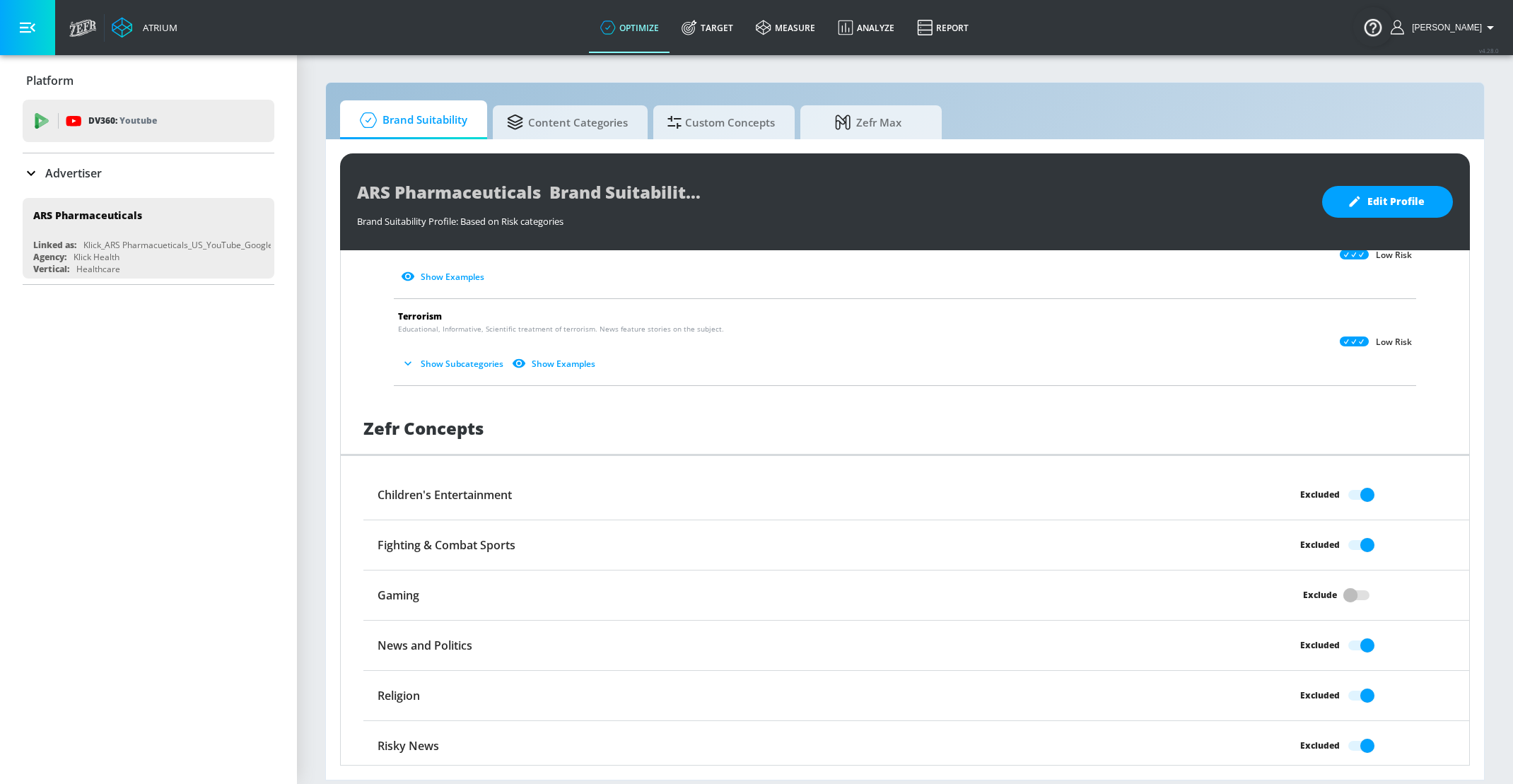
click at [1366, 489] on div "Excluded" at bounding box center [1331, 495] width 276 height 27
click at [1366, 538] on div "Excluded" at bounding box center [1331, 545] width 276 height 27
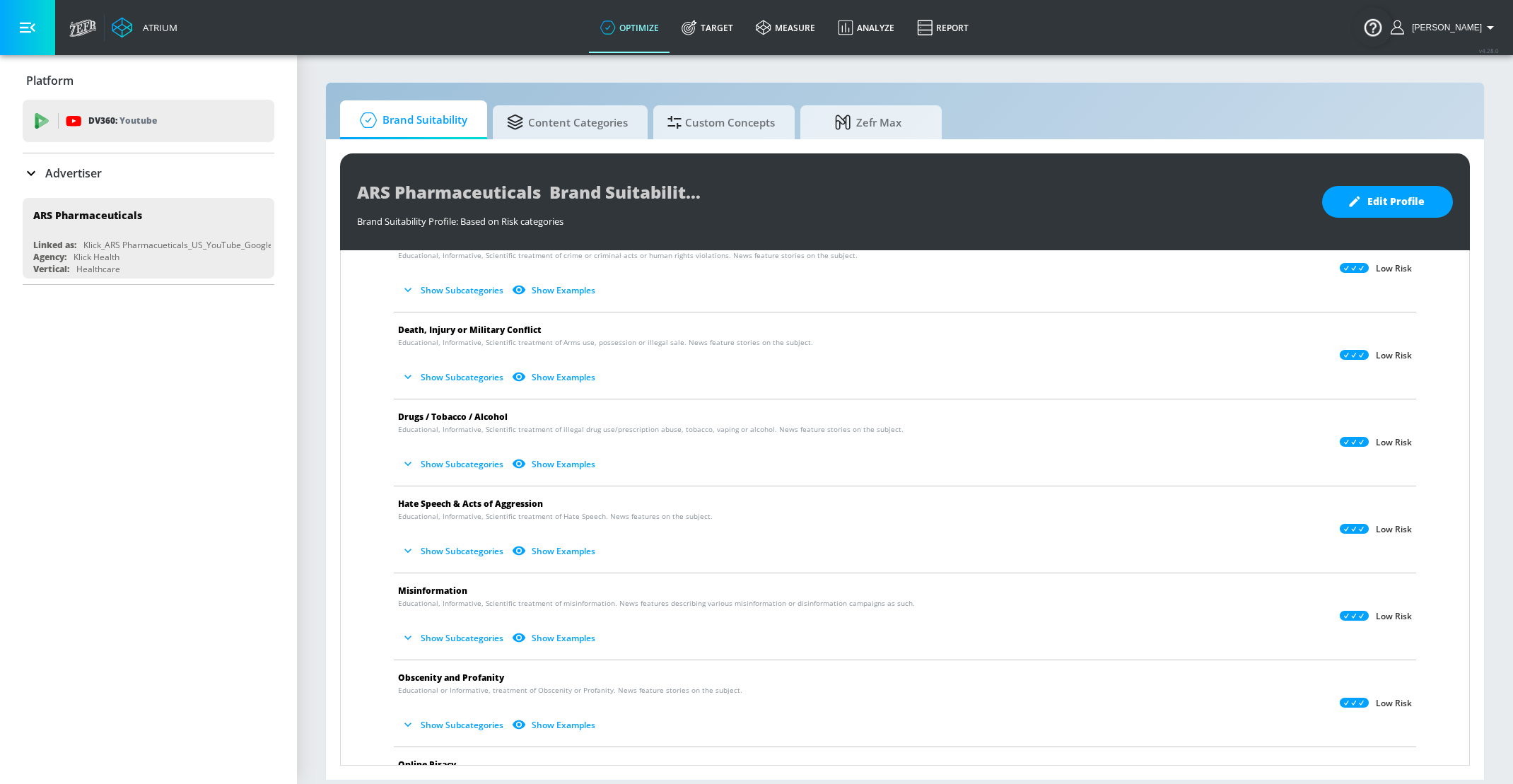
scroll to position [0, 0]
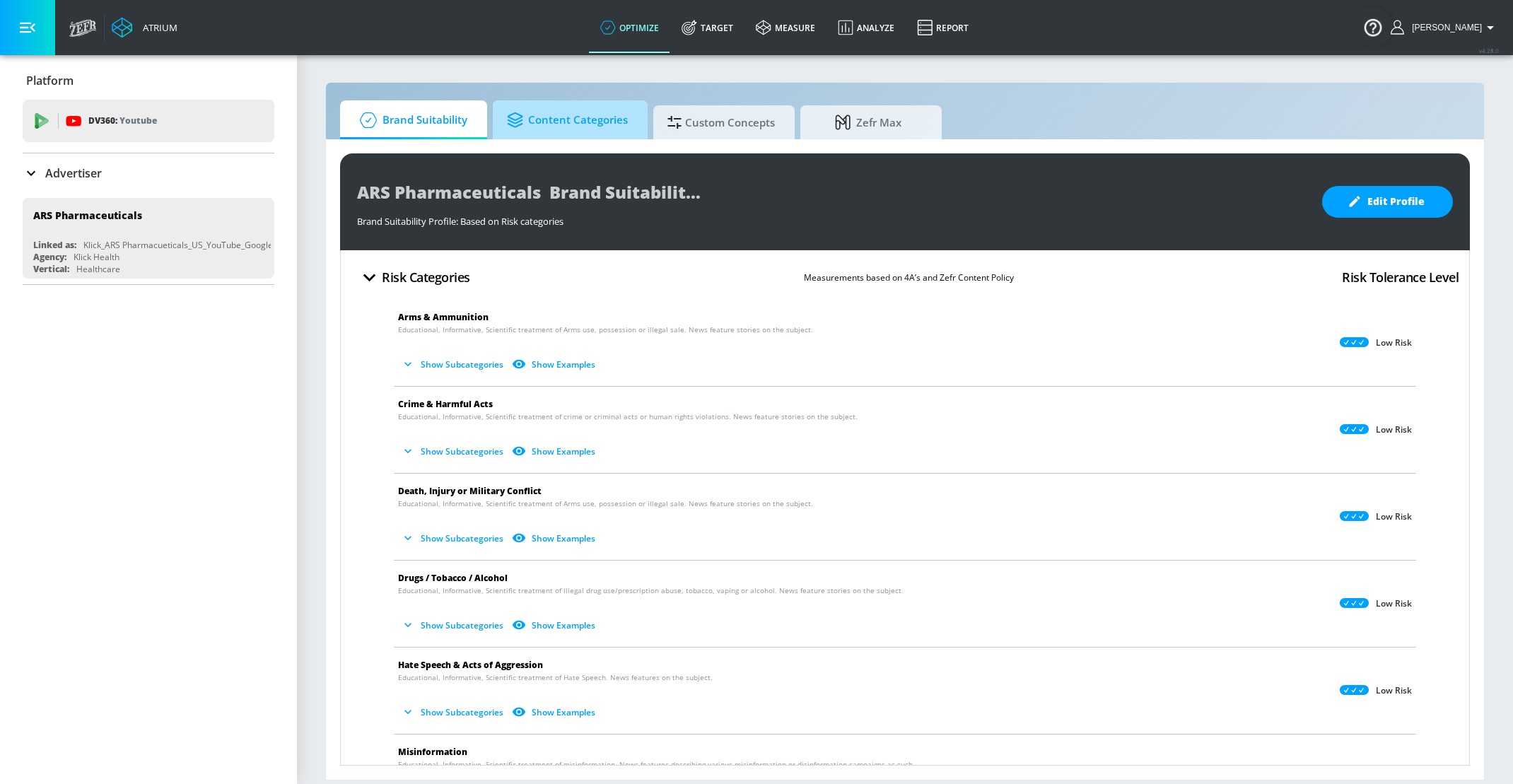
click at [608, 118] on span "Content Categories" at bounding box center [567, 121] width 121 height 34
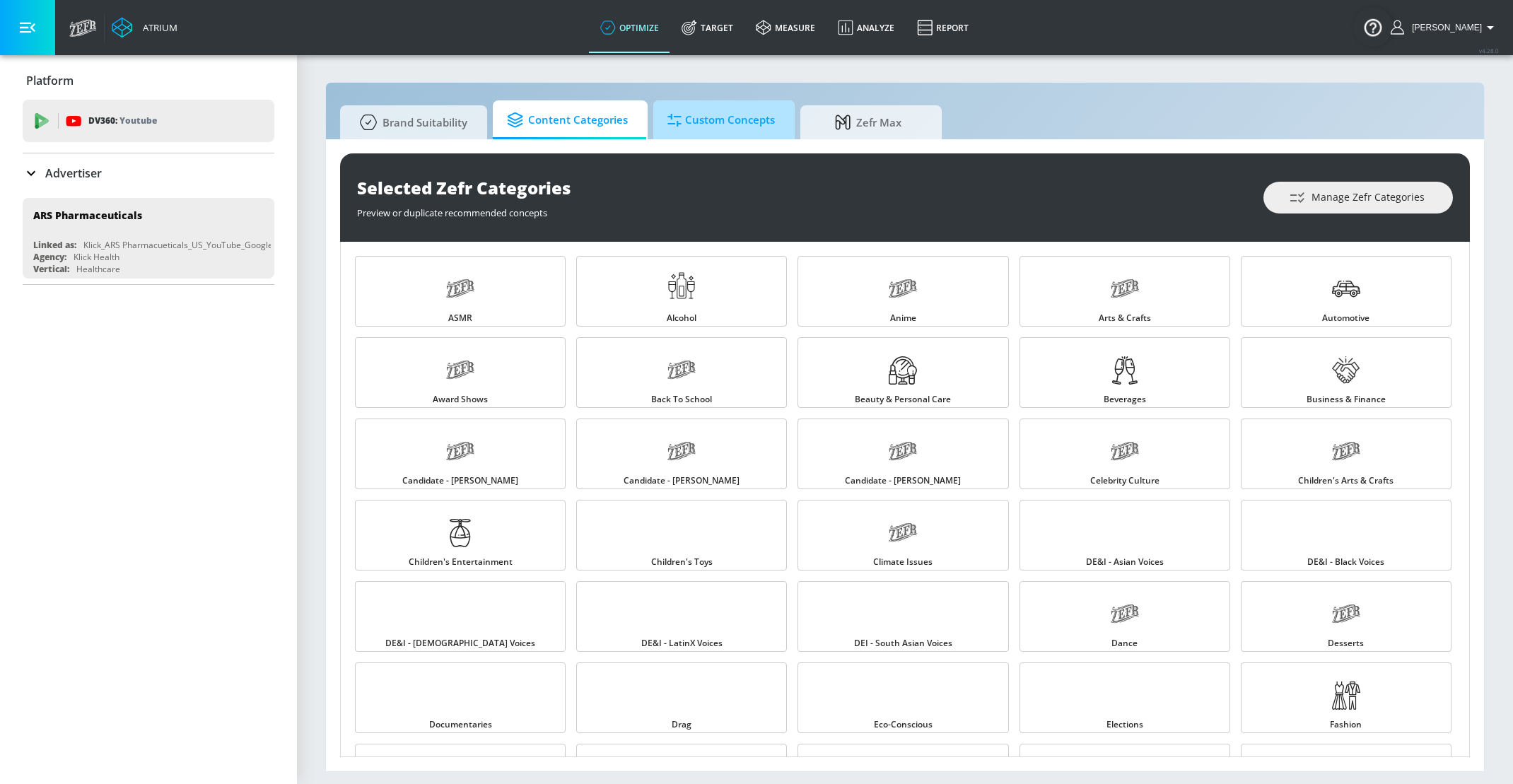
click at [688, 121] on span "Custom Concepts" at bounding box center [720, 121] width 107 height 34
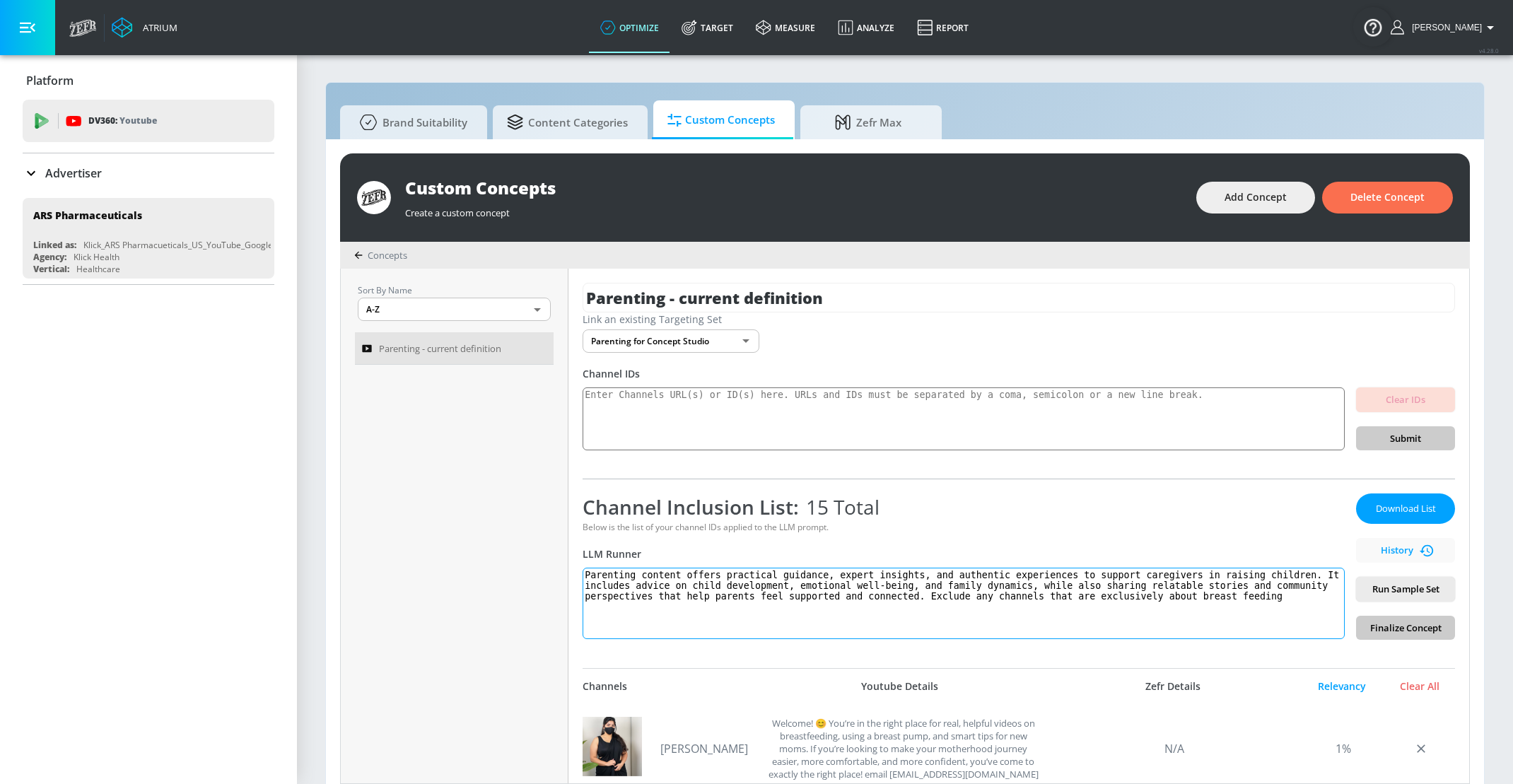
scroll to position [267, 0]
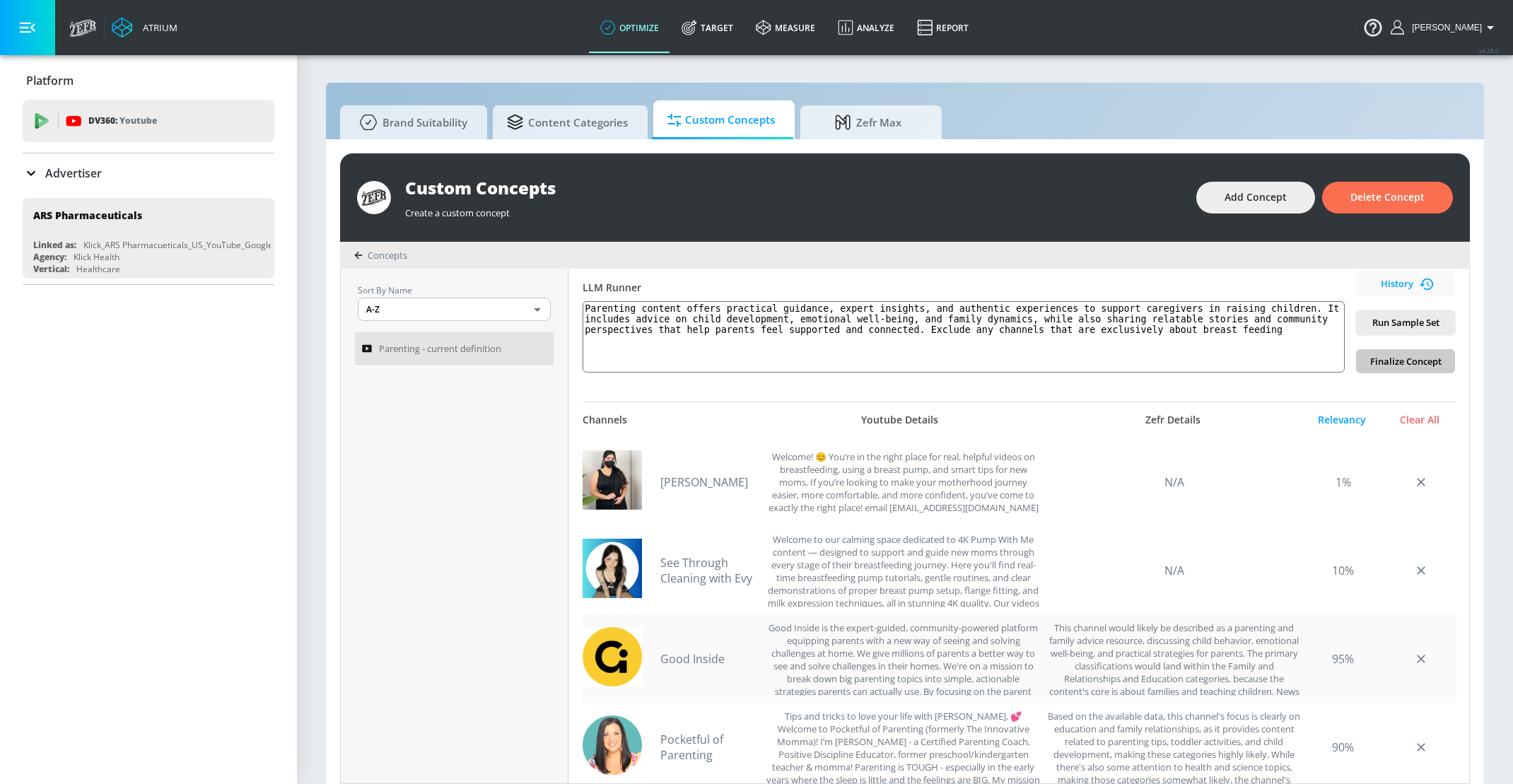
click at [676, 658] on link "Good Inside" at bounding box center [710, 659] width 99 height 15
click at [714, 22] on link "Target" at bounding box center [707, 28] width 74 height 51
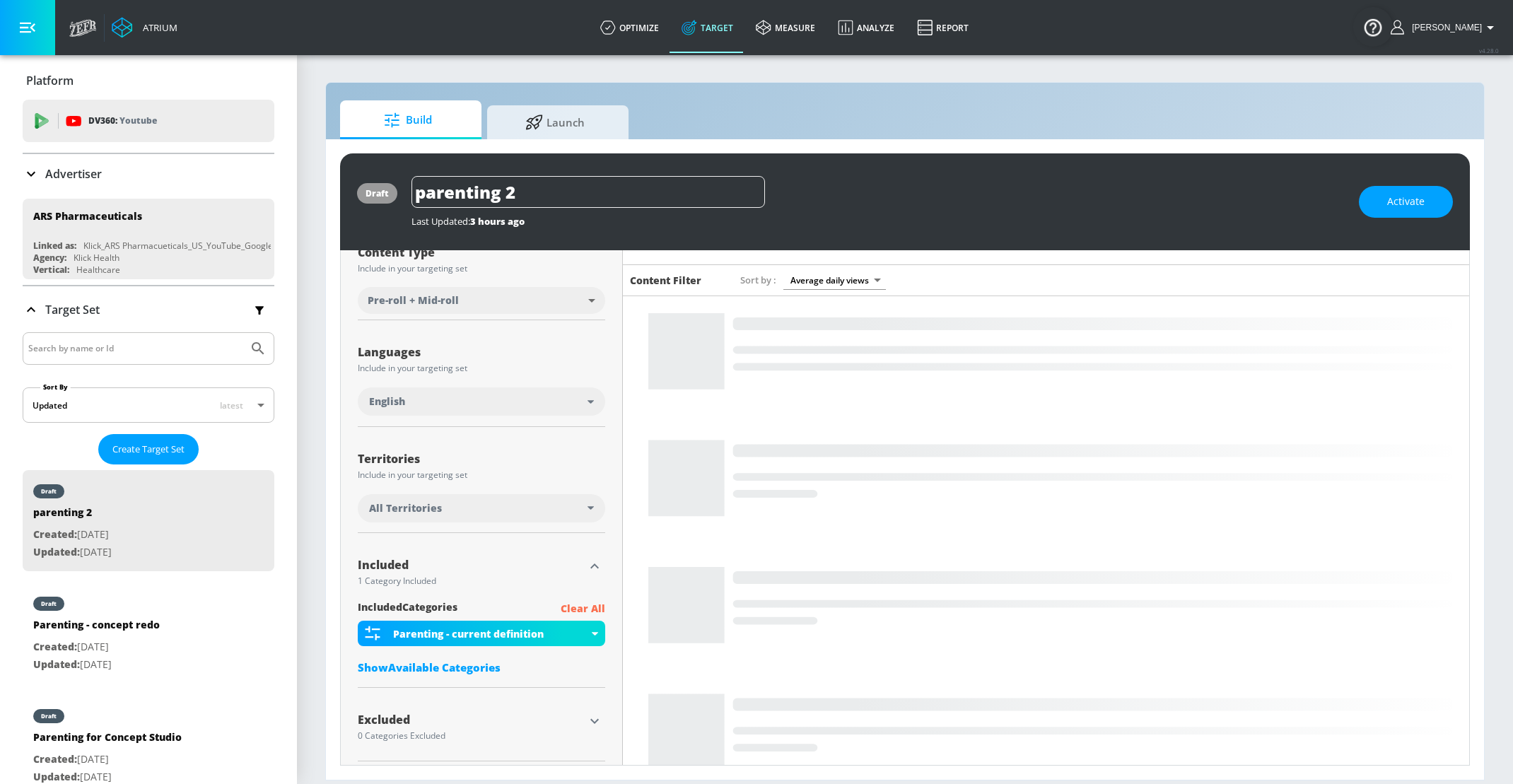
scroll to position [299, 0]
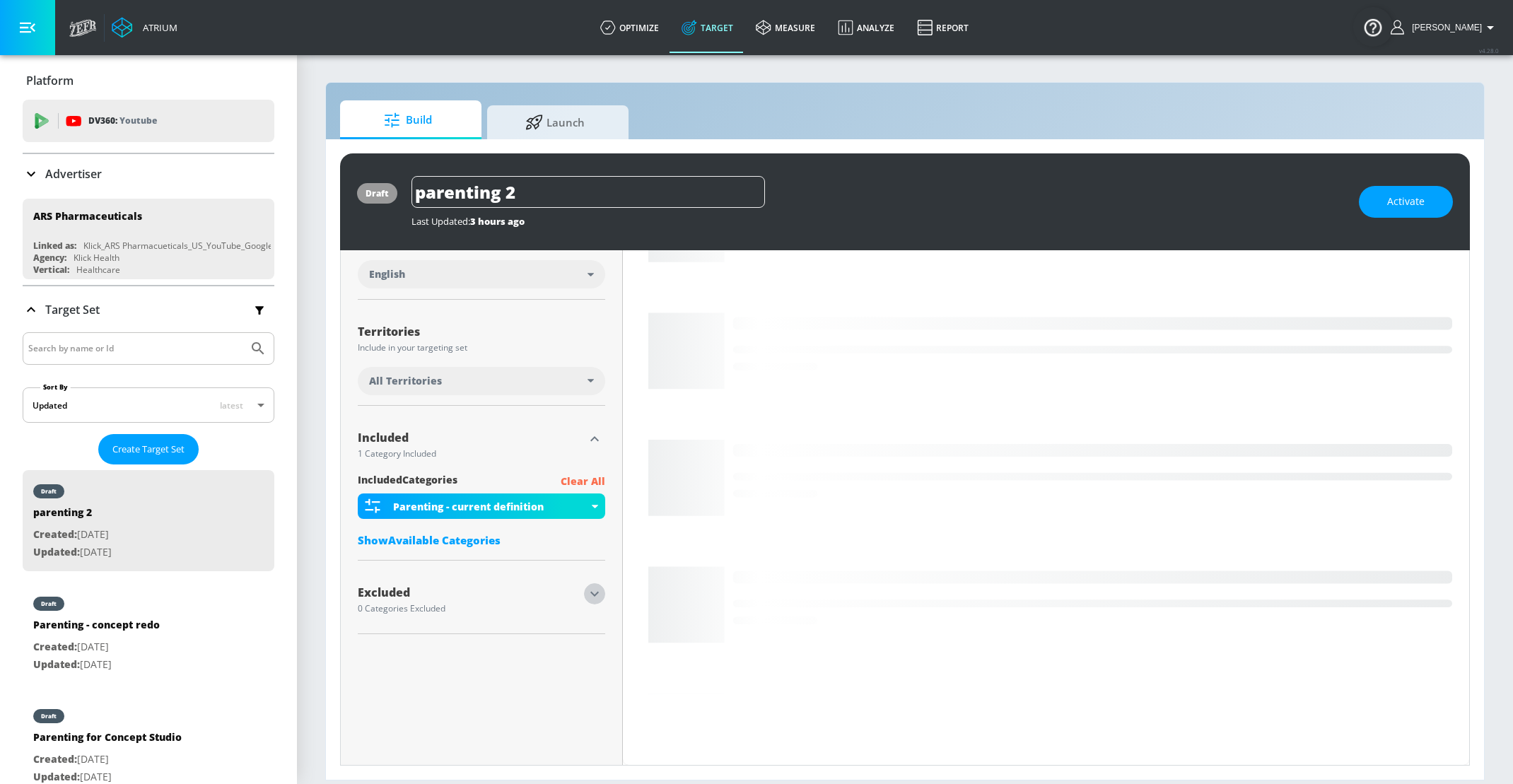
click at [599, 591] on icon "button" at bounding box center [594, 594] width 17 height 17
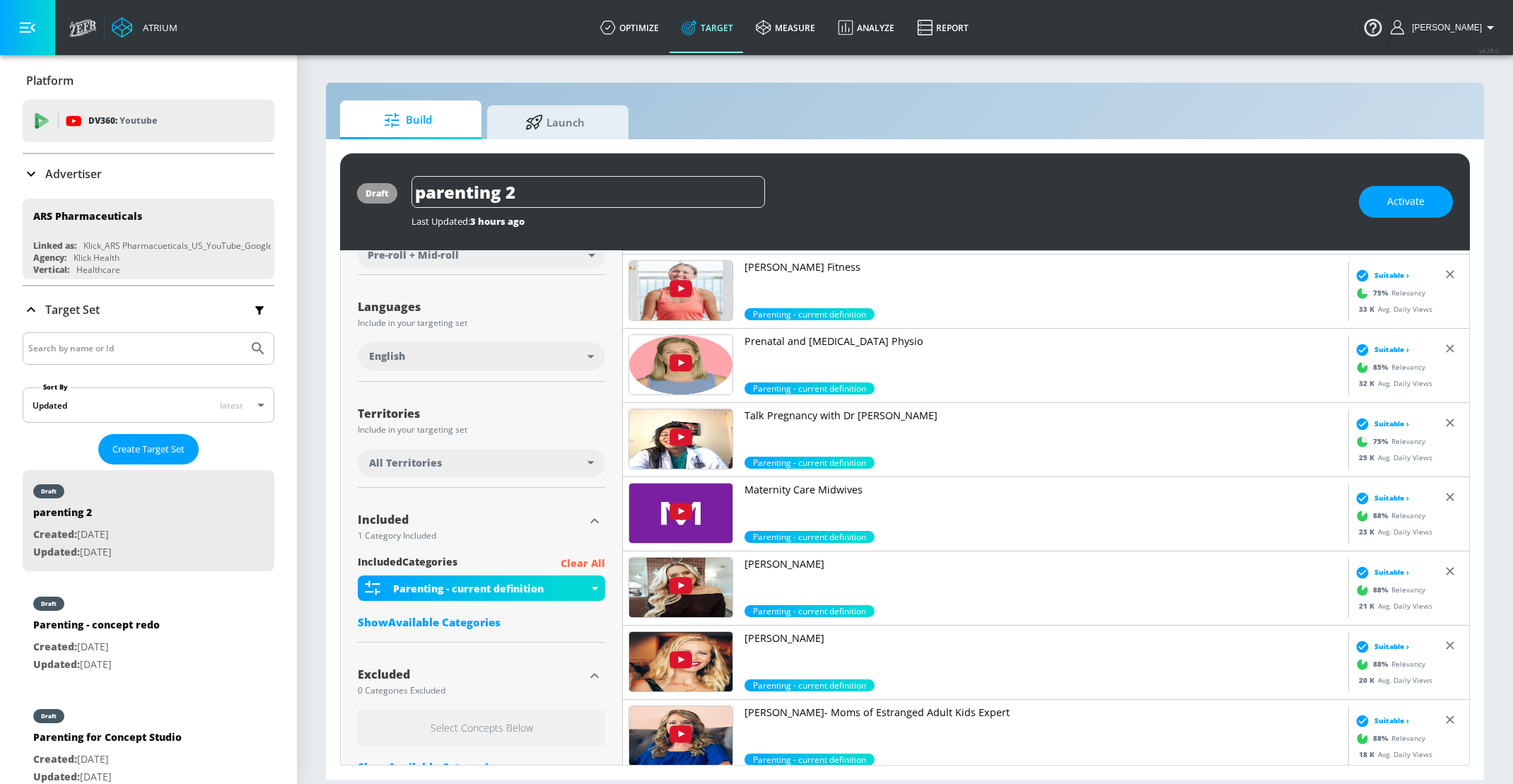
scroll to position [1870, 0]
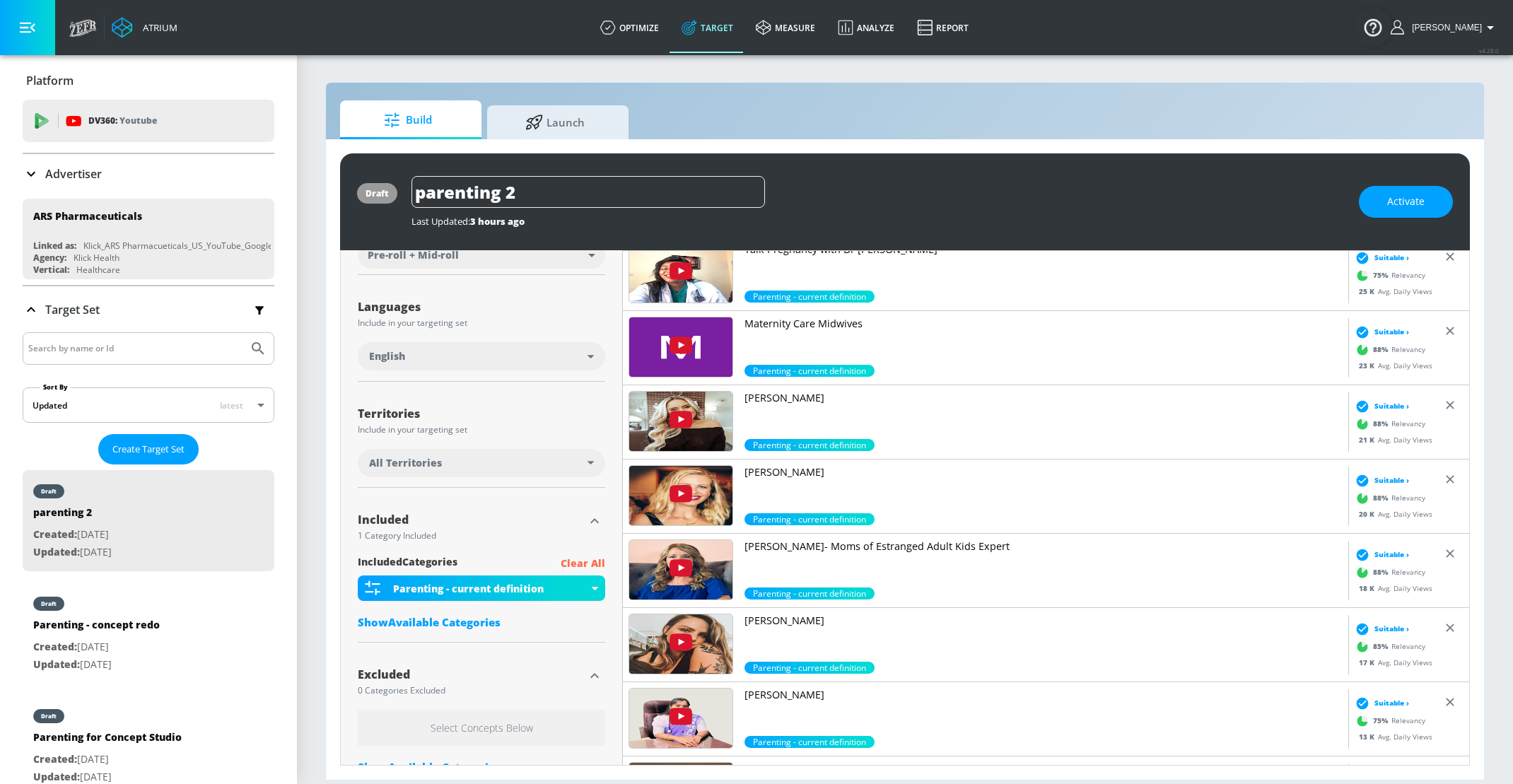
click at [756, 465] on p "[PERSON_NAME]" at bounding box center [1043, 472] width 598 height 14
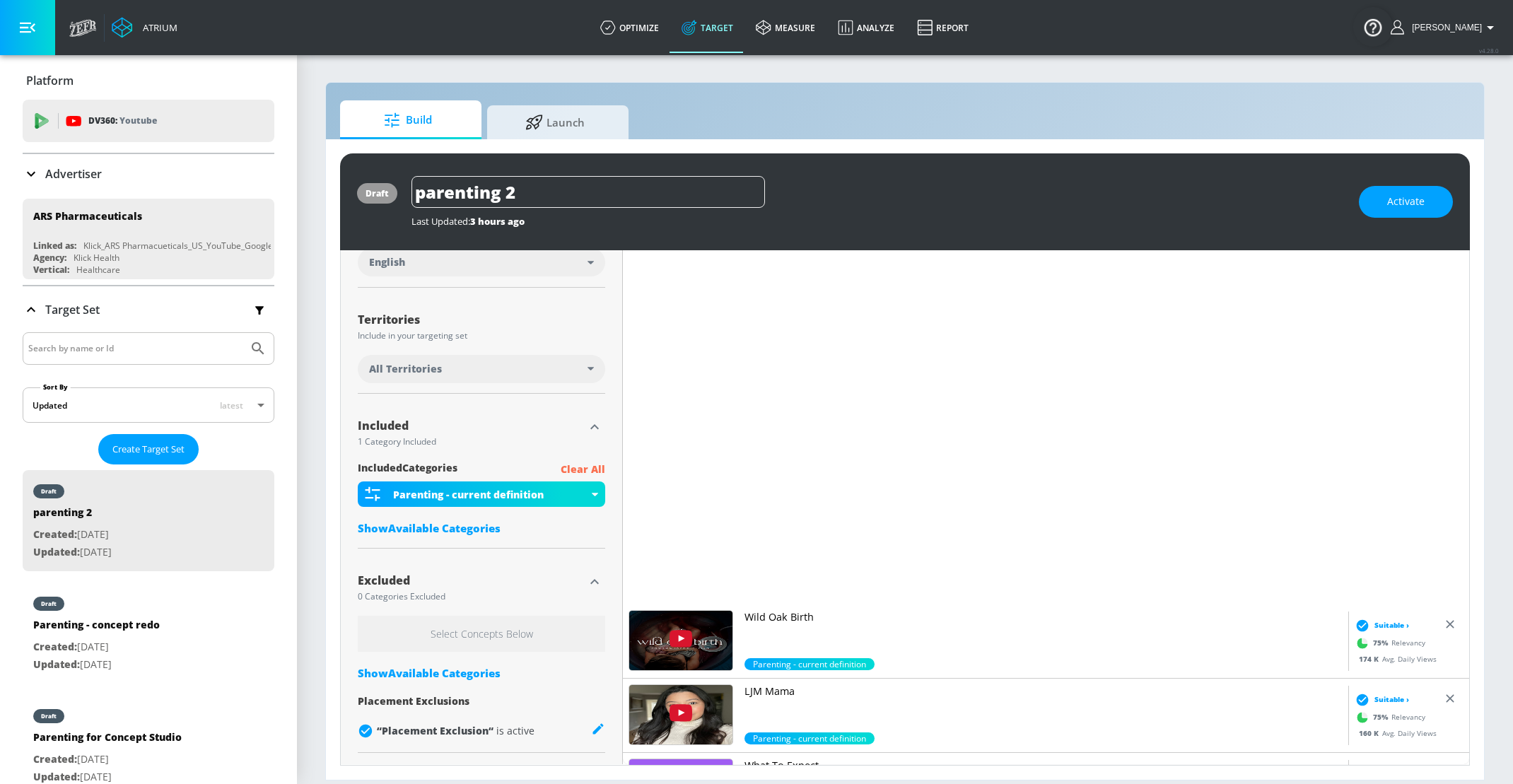
scroll to position [0, 0]
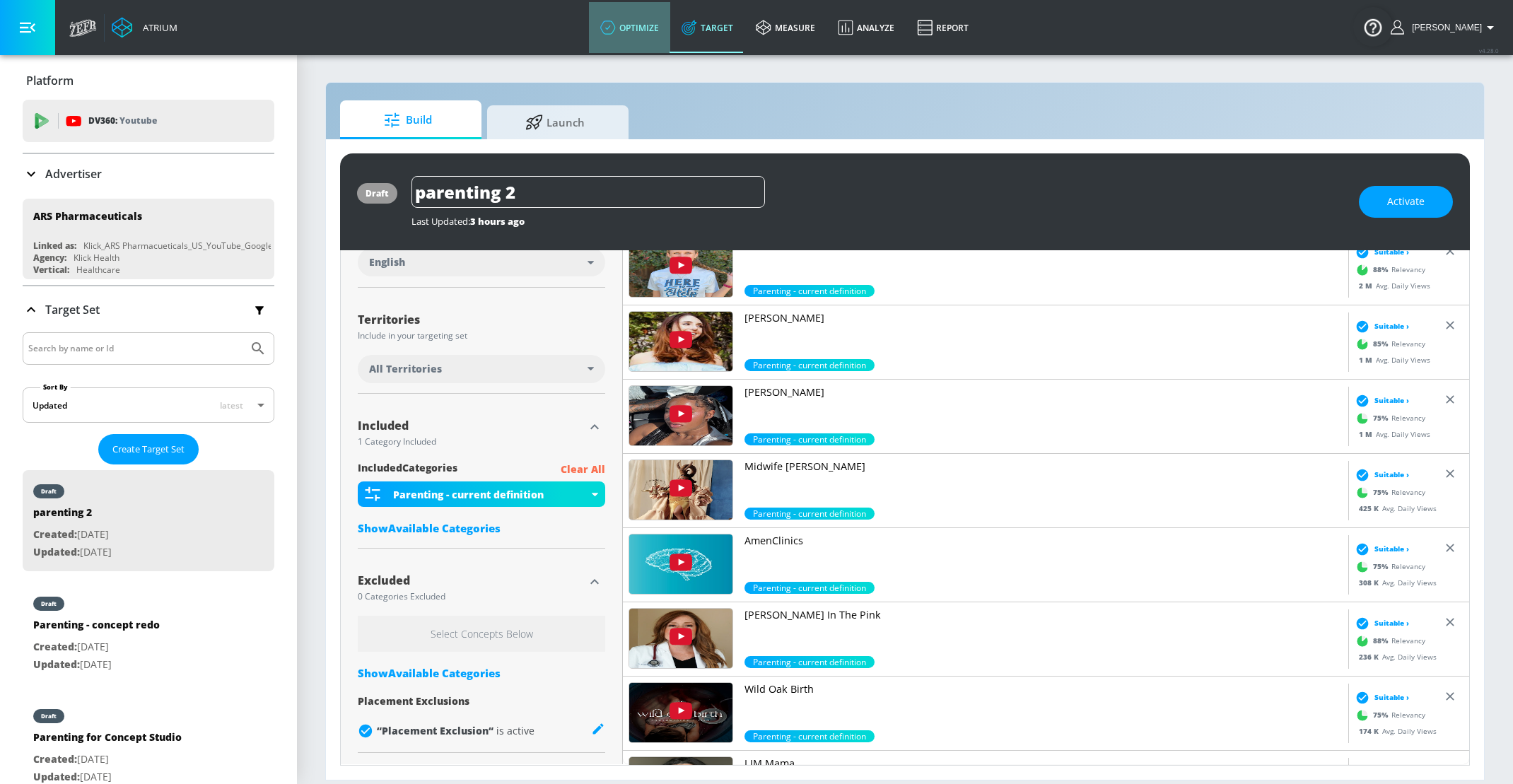
click at [659, 28] on link "optimize" at bounding box center [629, 28] width 82 height 51
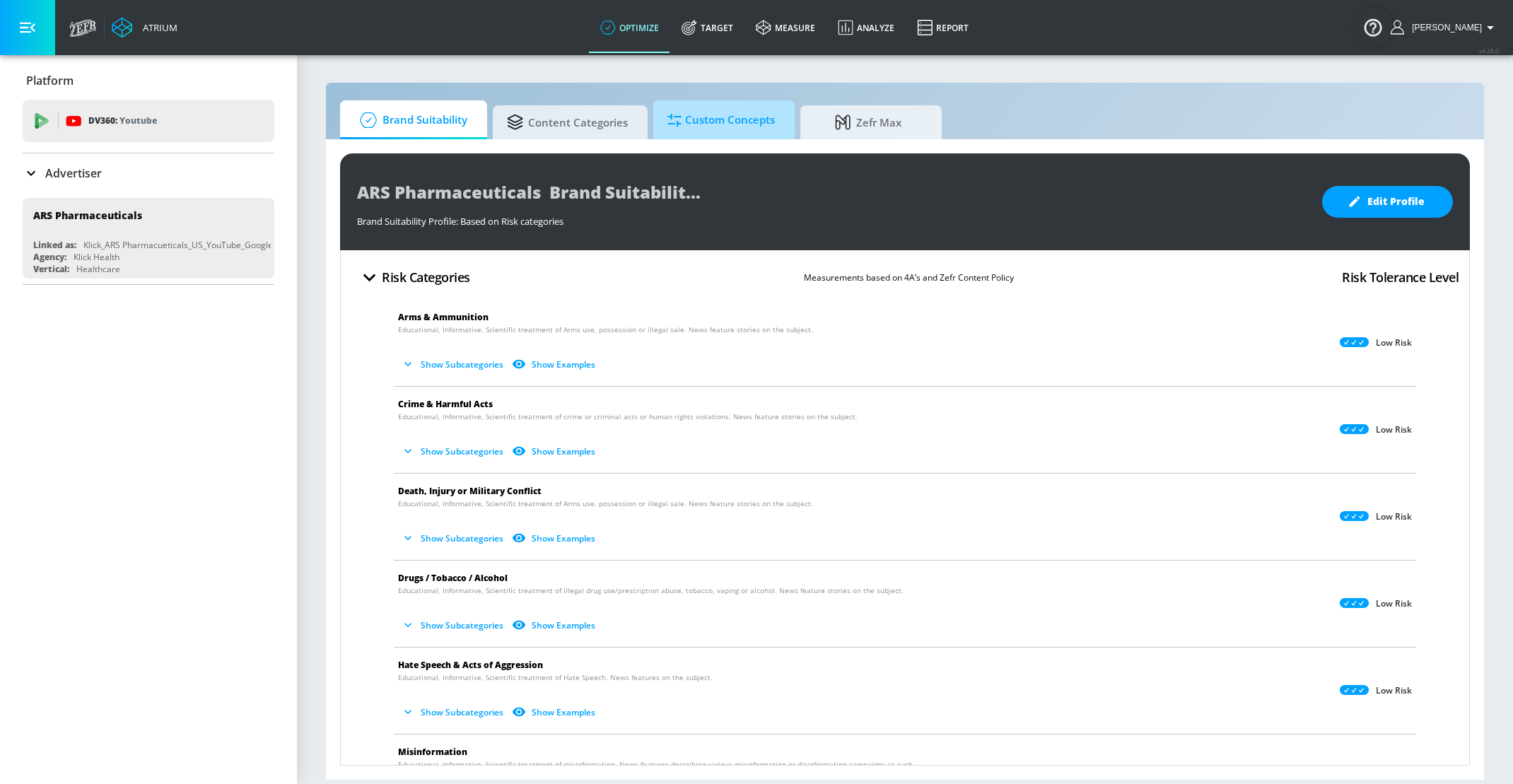
click at [688, 129] on span "Custom Concepts" at bounding box center [720, 121] width 107 height 34
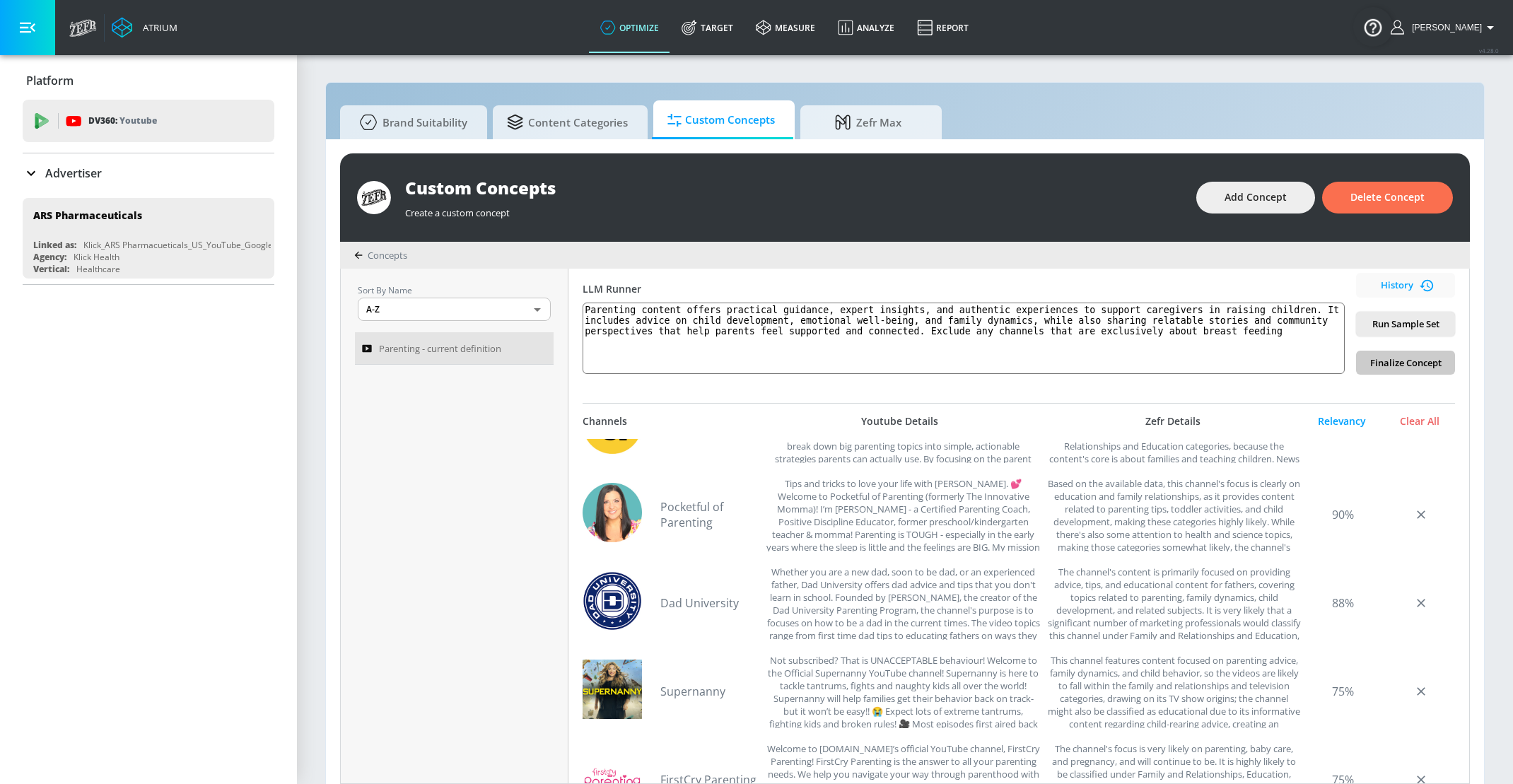
scroll to position [234, 0]
click at [701, 520] on link "Pocketful of Parenting" at bounding box center [710, 513] width 99 height 31
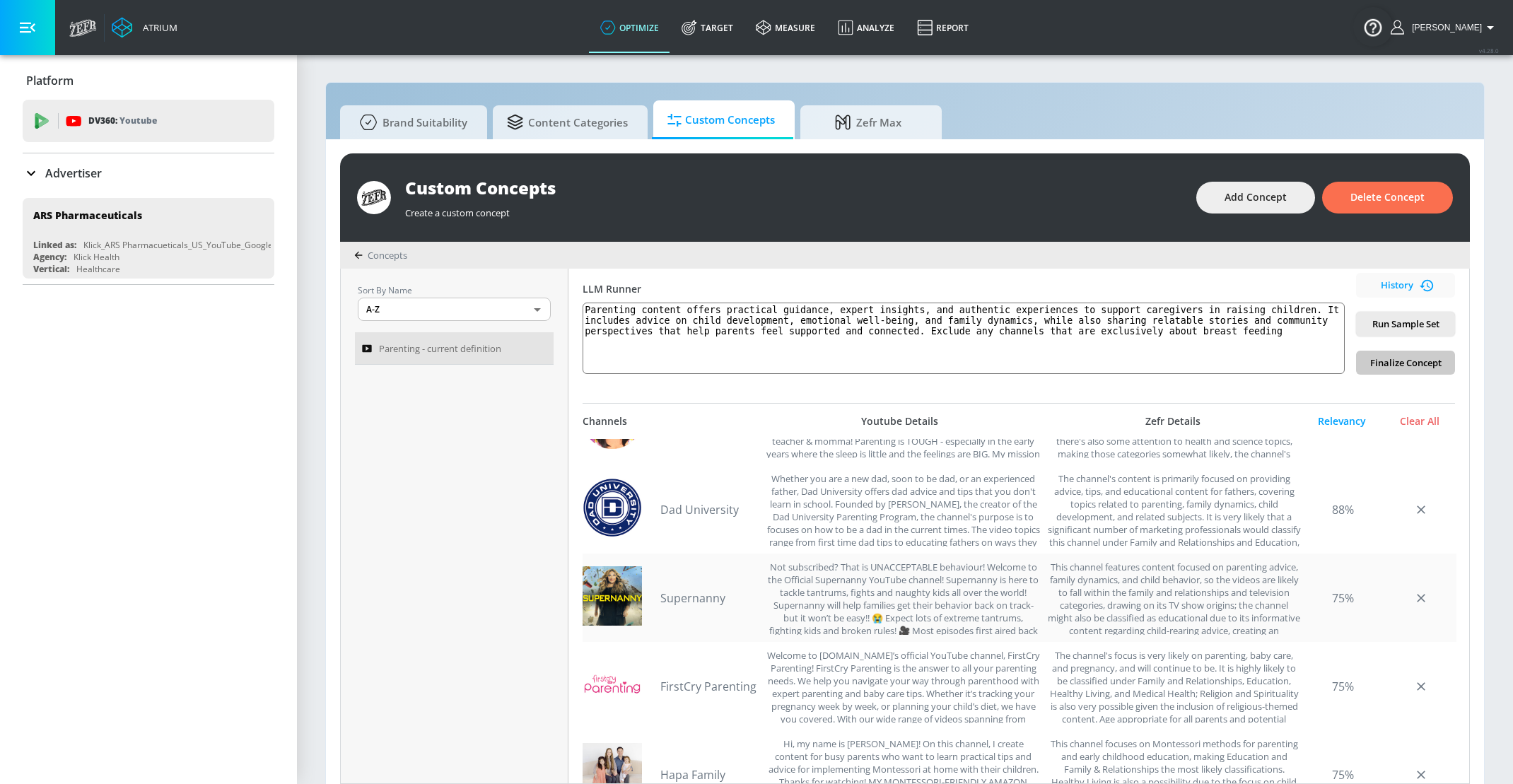
click at [688, 597] on link "Supernanny" at bounding box center [710, 598] width 99 height 15
click at [733, 26] on link "Target" at bounding box center [707, 28] width 74 height 51
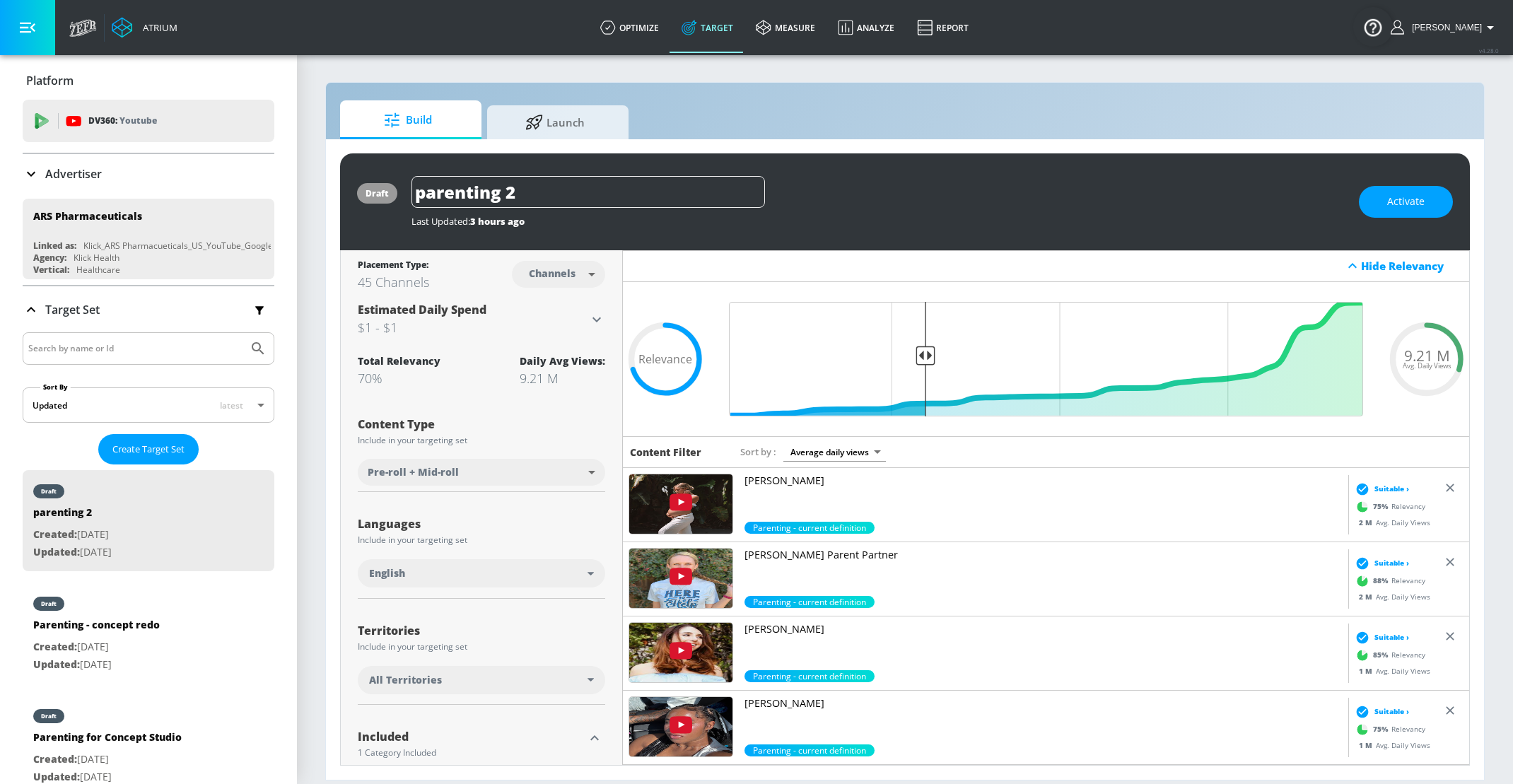
click at [720, 22] on link "Target" at bounding box center [707, 28] width 74 height 51
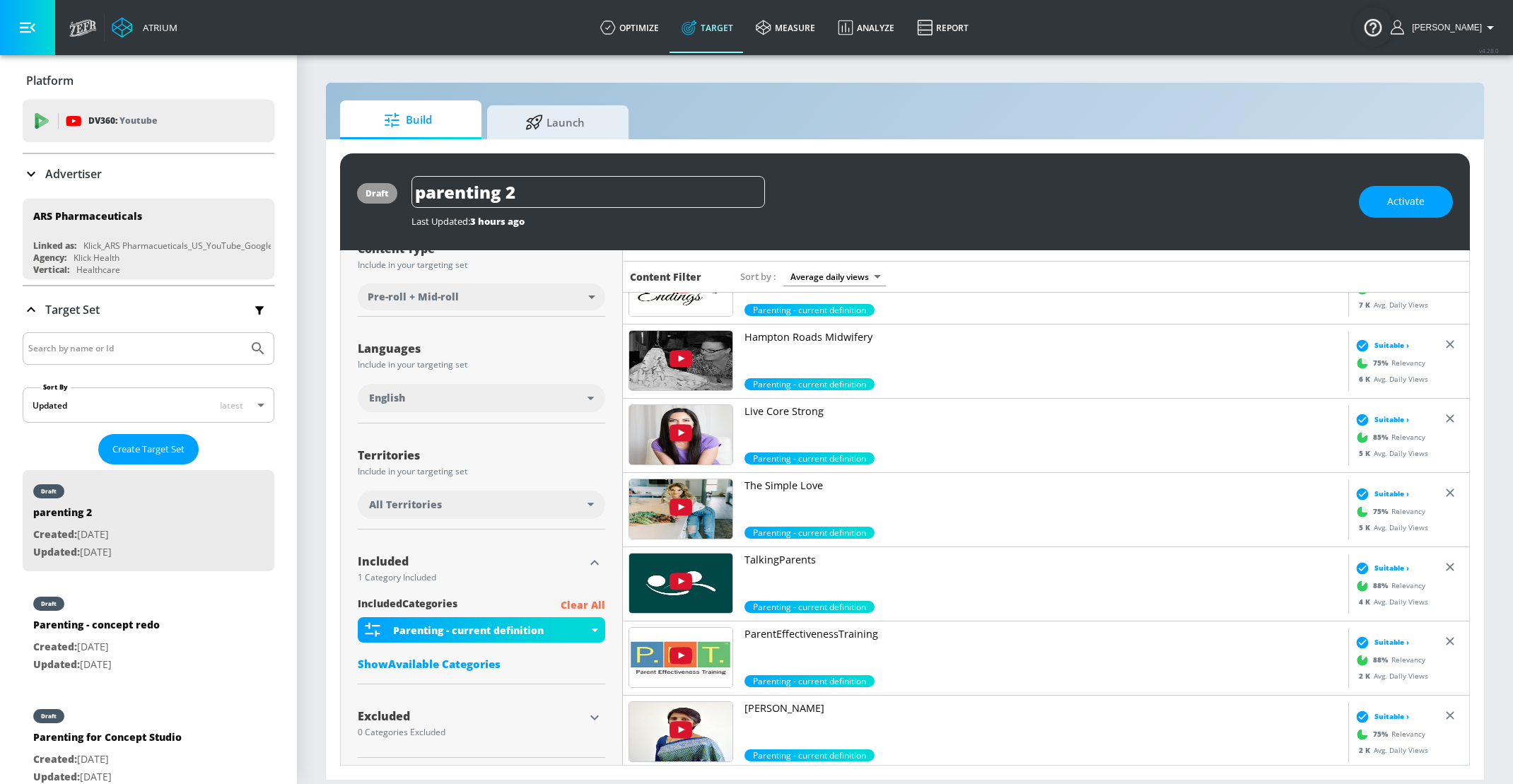
scroll to position [179, 0]
